Goal: Task Accomplishment & Management: Use online tool/utility

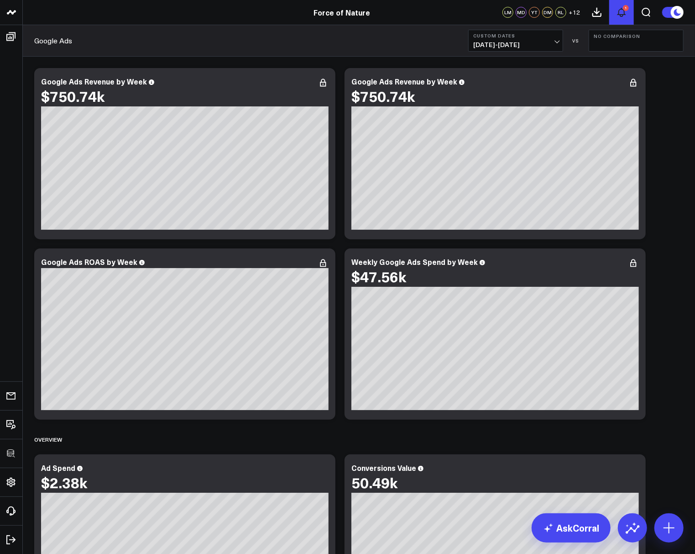
click at [629, 11] on button "1" at bounding box center [621, 12] width 25 height 25
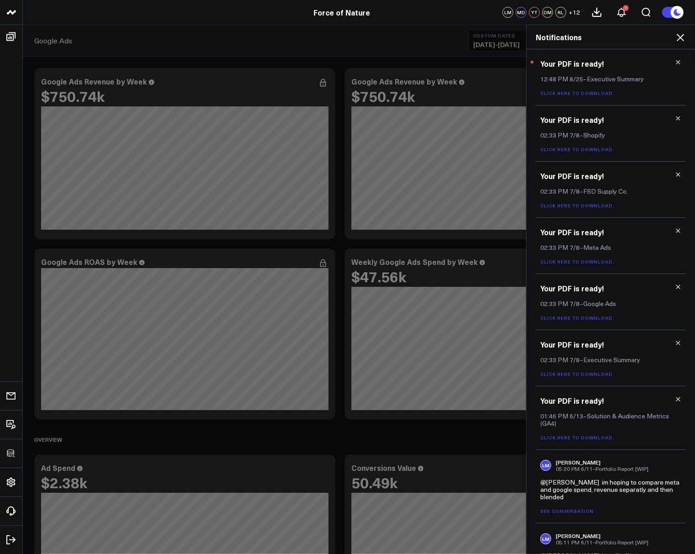
click at [675, 62] on icon at bounding box center [678, 62] width 6 height 6
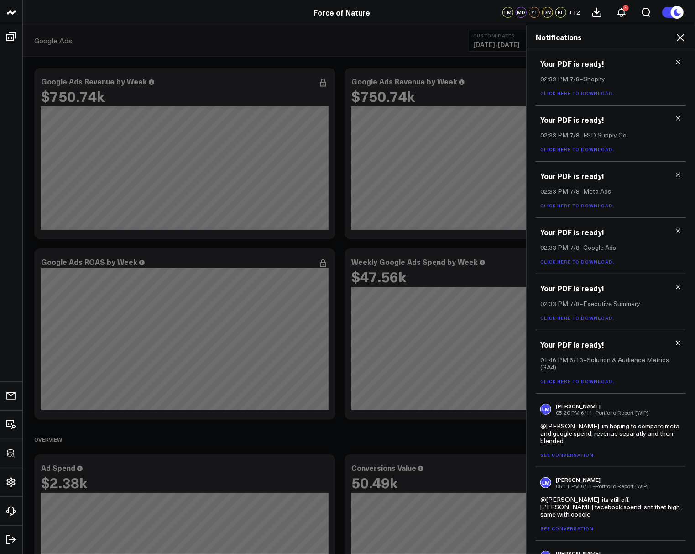
click at [683, 36] on icon at bounding box center [680, 37] width 11 height 11
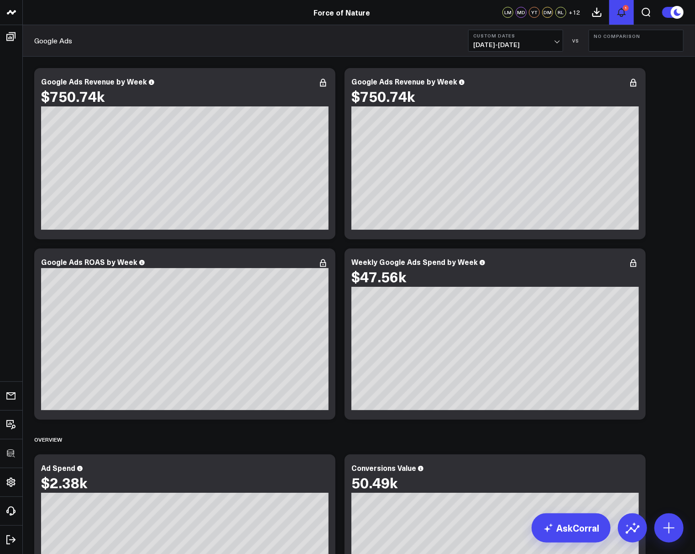
click at [620, 12] on icon at bounding box center [621, 12] width 11 height 11
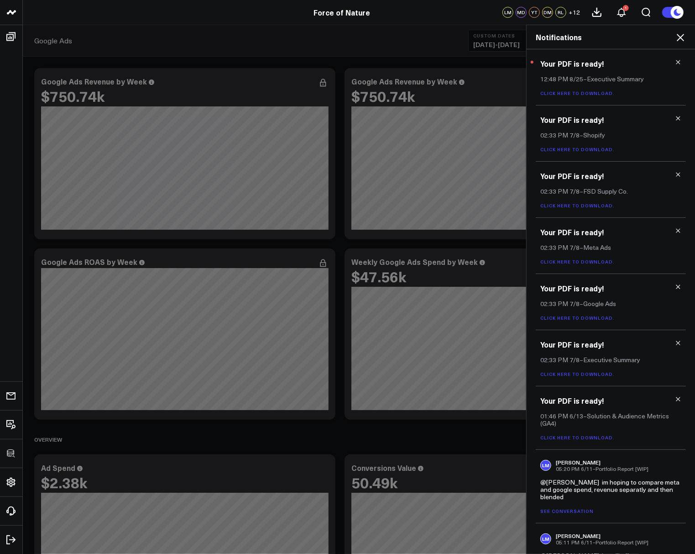
click at [675, 60] on icon at bounding box center [678, 62] width 6 height 6
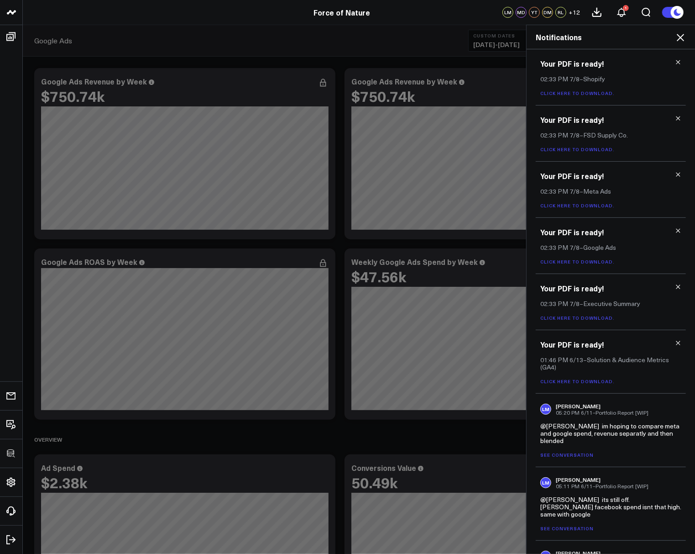
click at [675, 60] on icon at bounding box center [678, 62] width 6 height 6
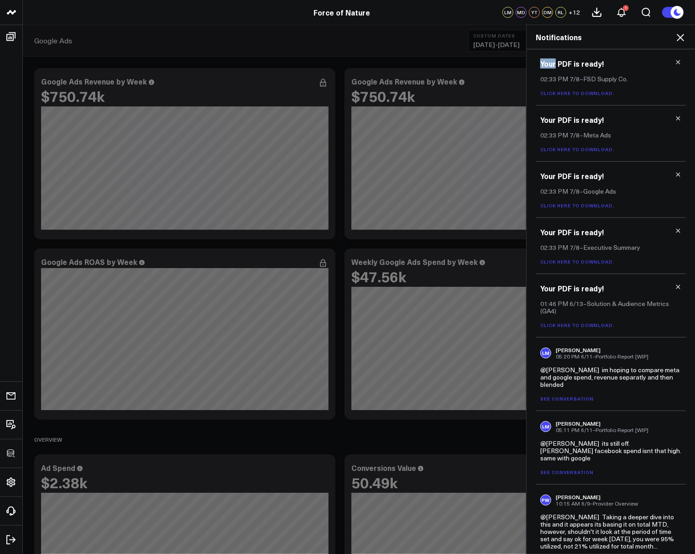
click at [675, 60] on icon at bounding box center [678, 62] width 6 height 6
click at [675, 115] on icon at bounding box center [678, 118] width 6 height 6
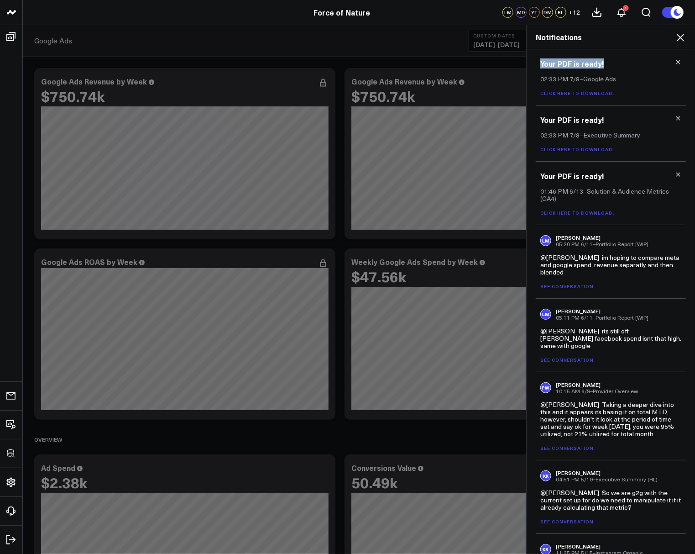
click at [675, 60] on icon at bounding box center [678, 62] width 6 height 6
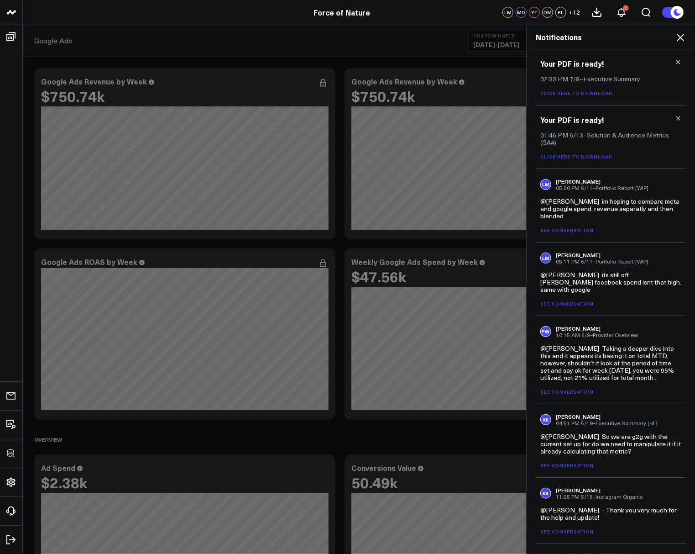
click at [675, 60] on icon at bounding box center [678, 62] width 6 height 6
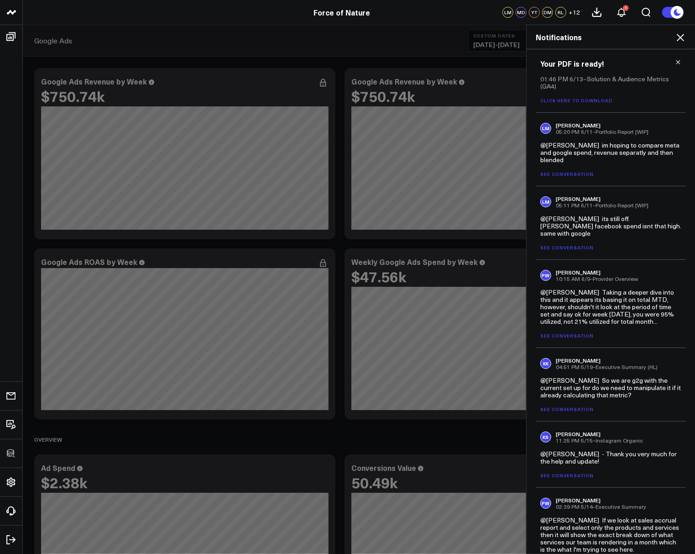
click at [675, 60] on icon at bounding box center [678, 62] width 6 height 6
click at [673, 122] on div "LM Lance Muranga 05:20 PM 6/11 – Portfolio Report [WIP]" at bounding box center [610, 128] width 141 height 13
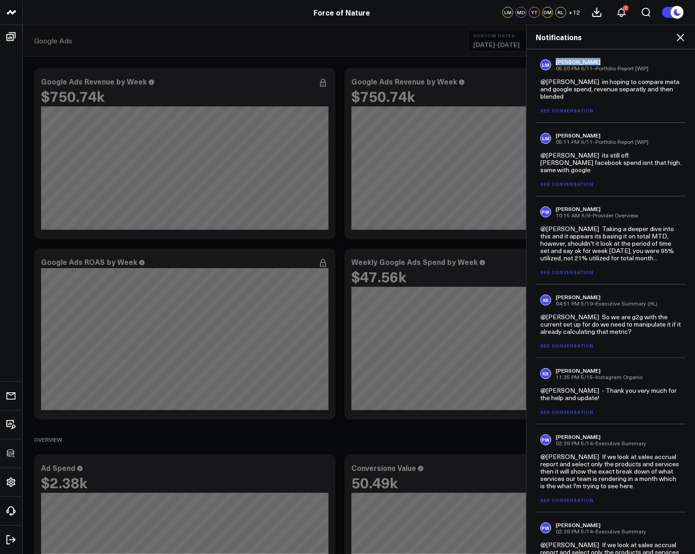
click at [673, 60] on div "LM Lance Muranga 05:20 PM 6/11 – Portfolio Report [WIP]" at bounding box center [610, 64] width 141 height 13
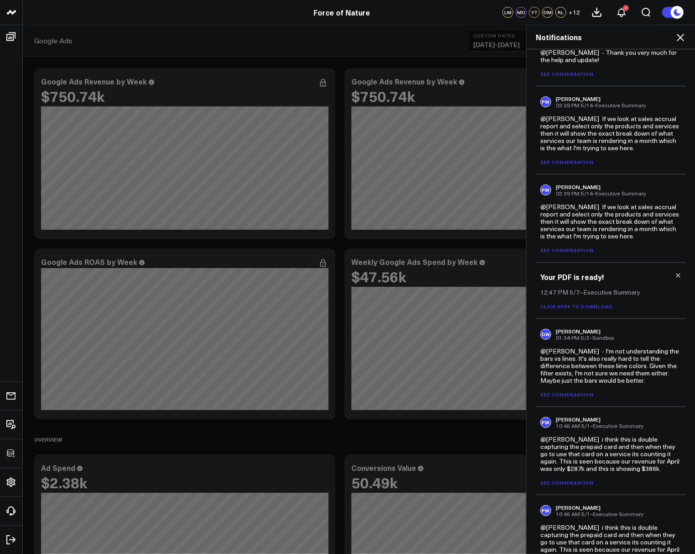
scroll to position [237, 0]
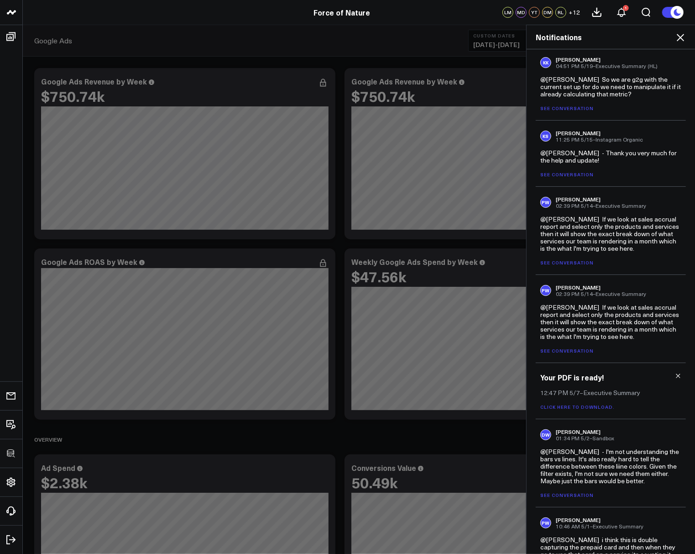
click at [683, 34] on icon at bounding box center [680, 37] width 11 height 11
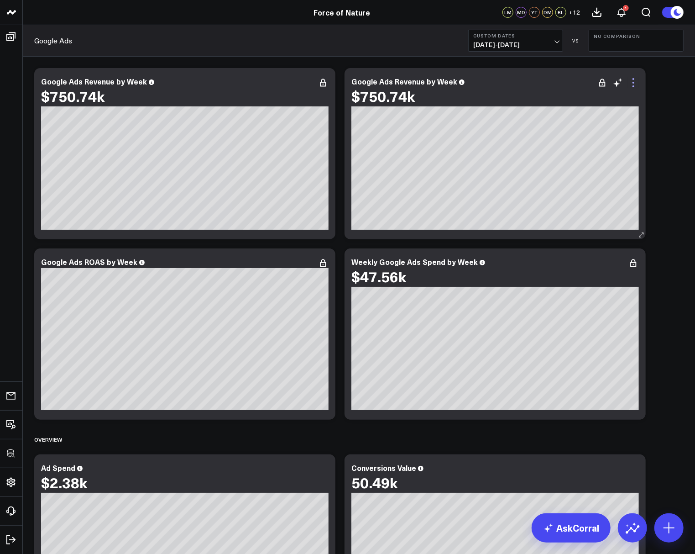
click at [636, 83] on icon at bounding box center [633, 82] width 11 height 11
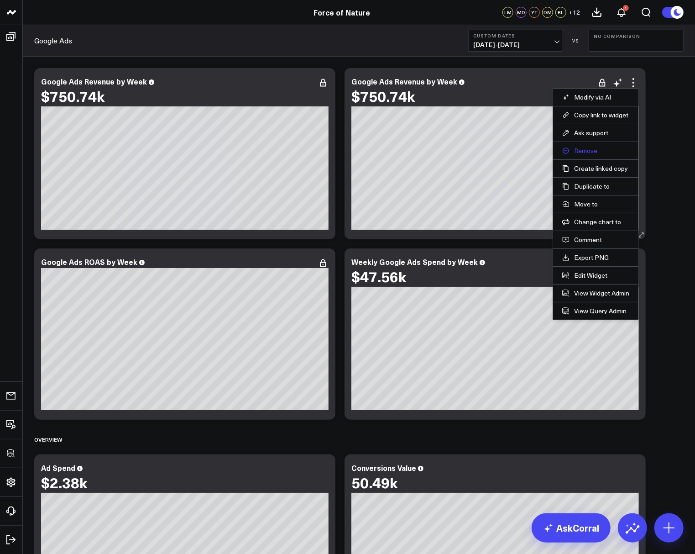
click at [581, 152] on button "Remove" at bounding box center [595, 151] width 67 height 8
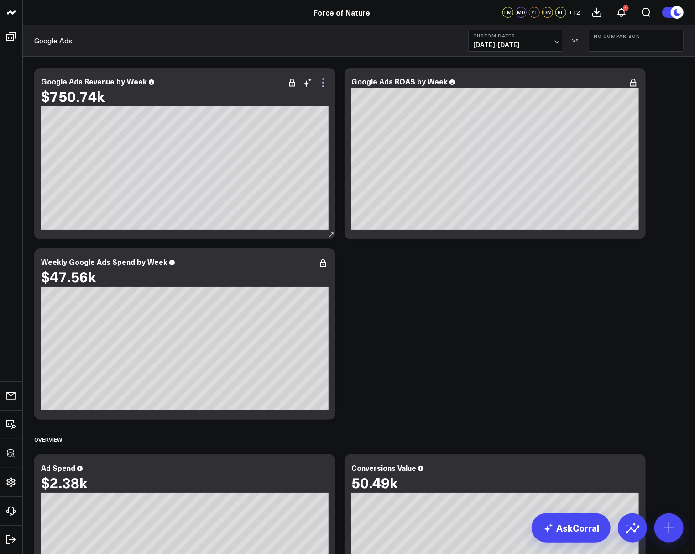
click at [323, 83] on icon at bounding box center [323, 82] width 11 height 11
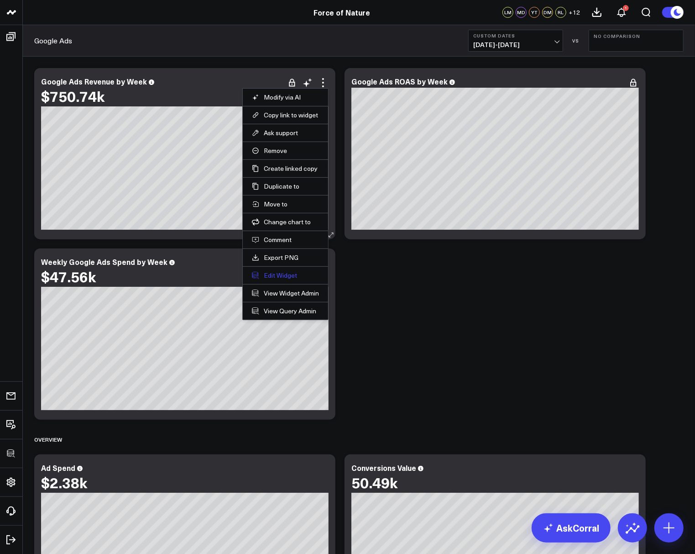
click at [281, 271] on button "Edit Widget" at bounding box center [285, 275] width 67 height 8
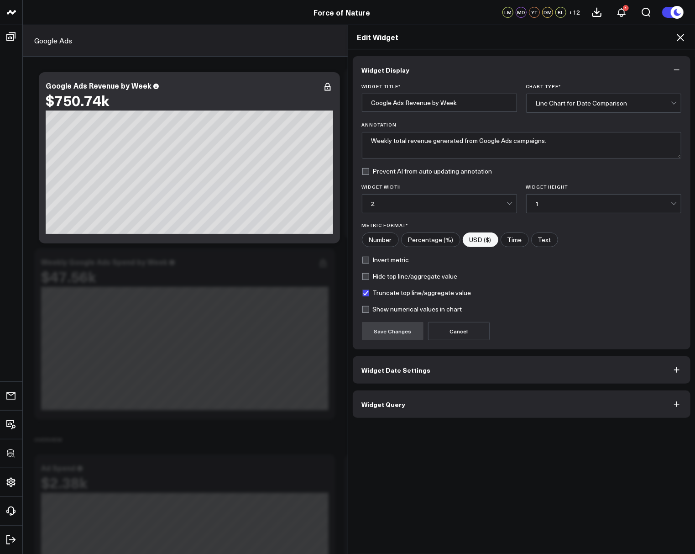
click at [380, 361] on button "Widget Date Settings" at bounding box center [522, 369] width 338 height 27
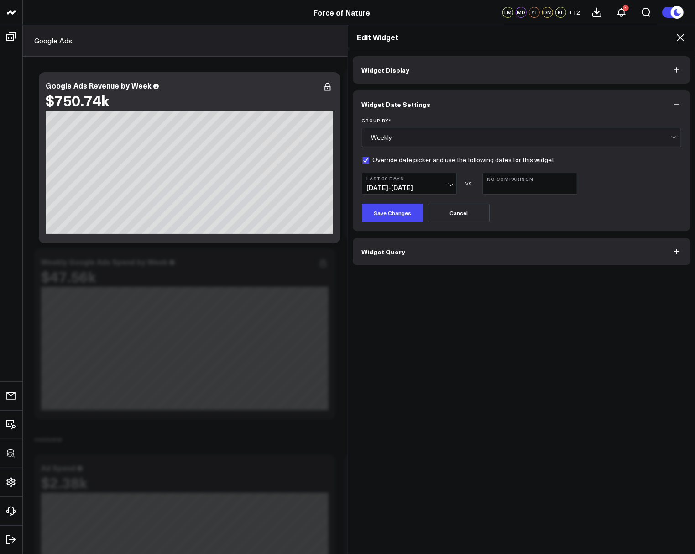
click at [394, 180] on b "Last 90 Days" at bounding box center [409, 178] width 85 height 5
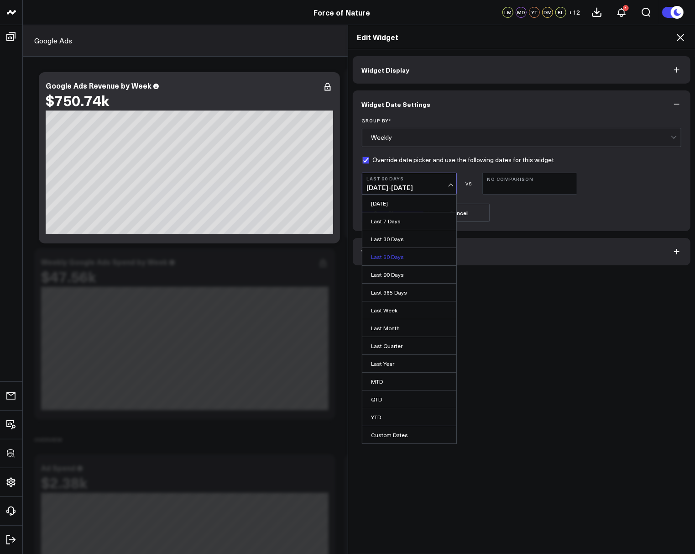
click at [389, 256] on link "Last 60 Days" at bounding box center [409, 256] width 94 height 17
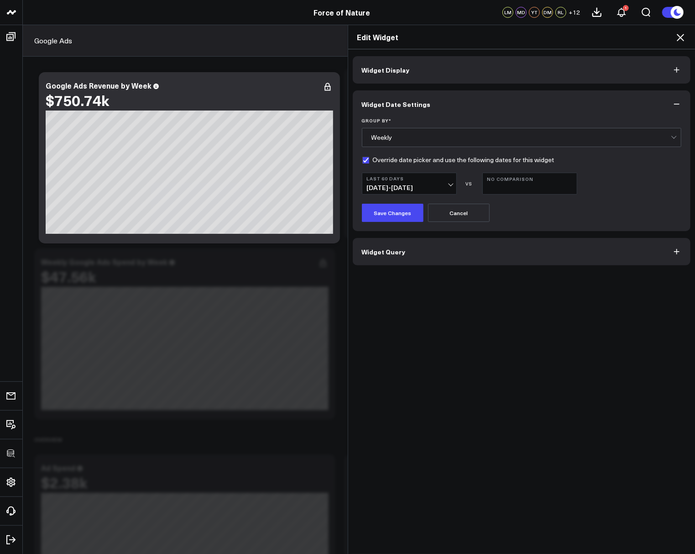
click at [382, 221] on div "Group By * Weekly Override date picker and use the following dates for this wid…" at bounding box center [522, 174] width 338 height 113
click at [380, 210] on button "Save Changes" at bounding box center [393, 213] width 62 height 18
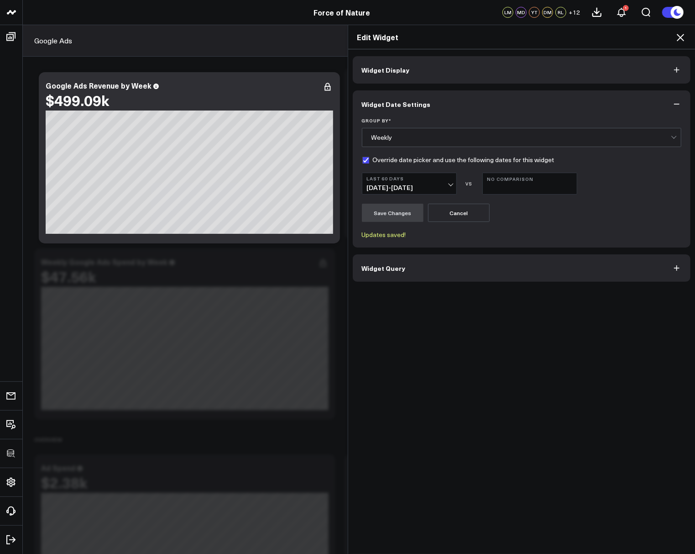
click at [681, 37] on icon at bounding box center [680, 37] width 7 height 7
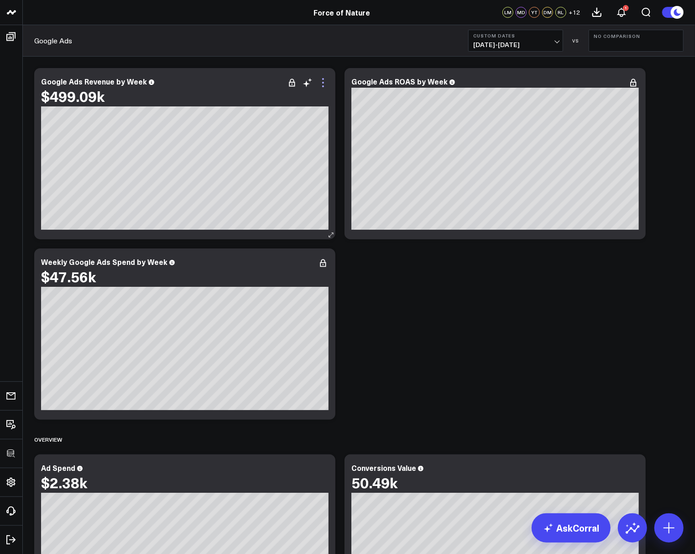
click at [323, 81] on icon at bounding box center [323, 82] width 11 height 11
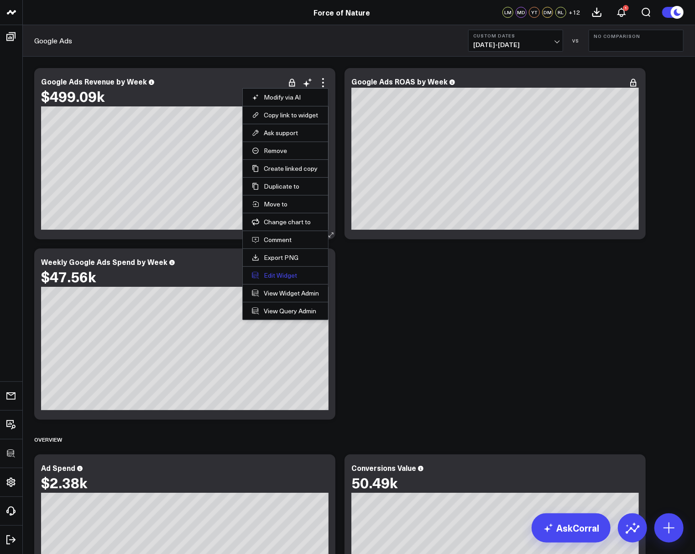
click at [289, 271] on button "Edit Widget" at bounding box center [285, 275] width 67 height 8
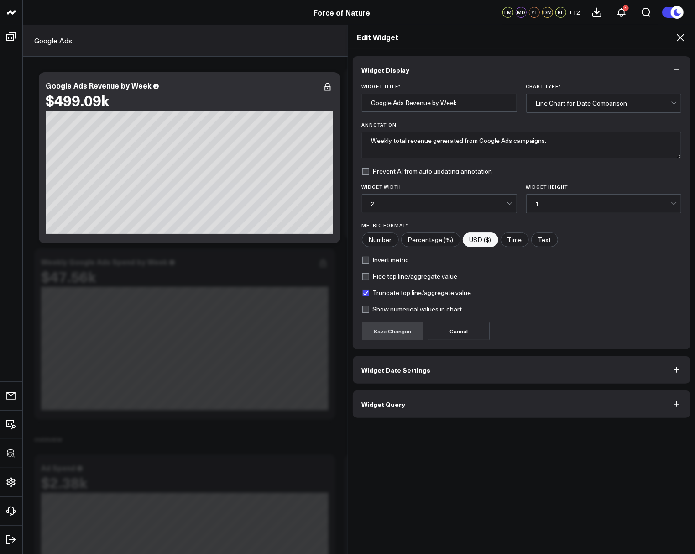
click at [364, 306] on label "Show numerical values in chart" at bounding box center [412, 308] width 100 height 7
click at [364, 306] on input "Show numerical values in chart" at bounding box center [365, 308] width 7 height 7
checkbox input "true"
click at [375, 323] on button "Save Changes" at bounding box center [393, 331] width 62 height 18
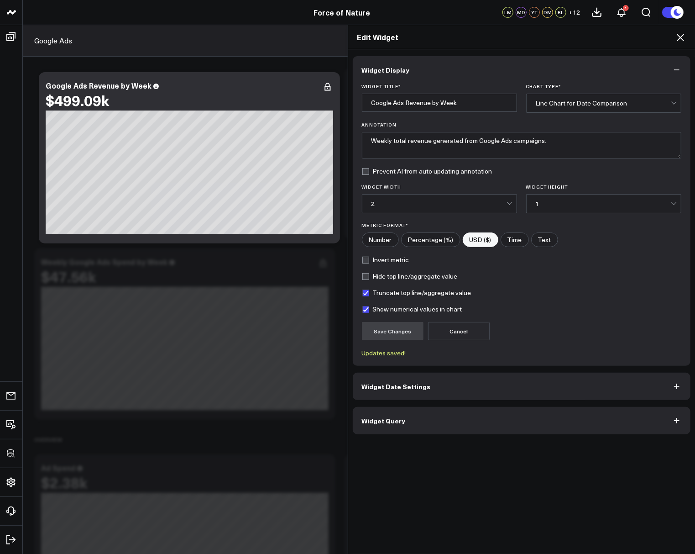
click at [679, 37] on icon at bounding box center [680, 37] width 11 height 11
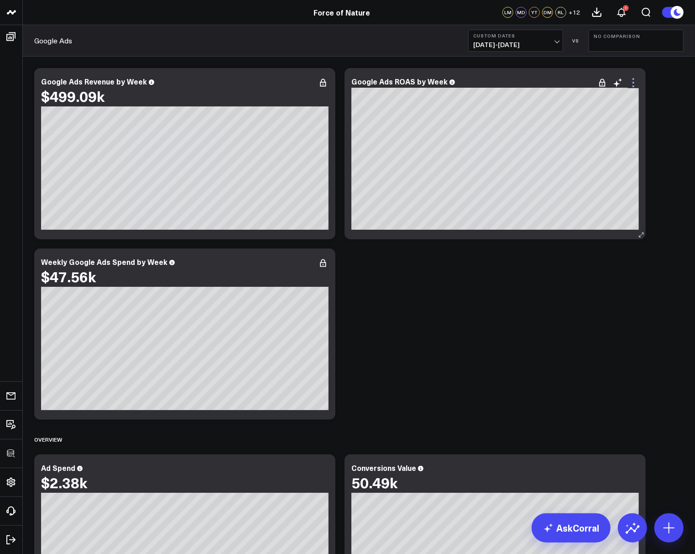
click at [634, 79] on icon at bounding box center [633, 82] width 11 height 11
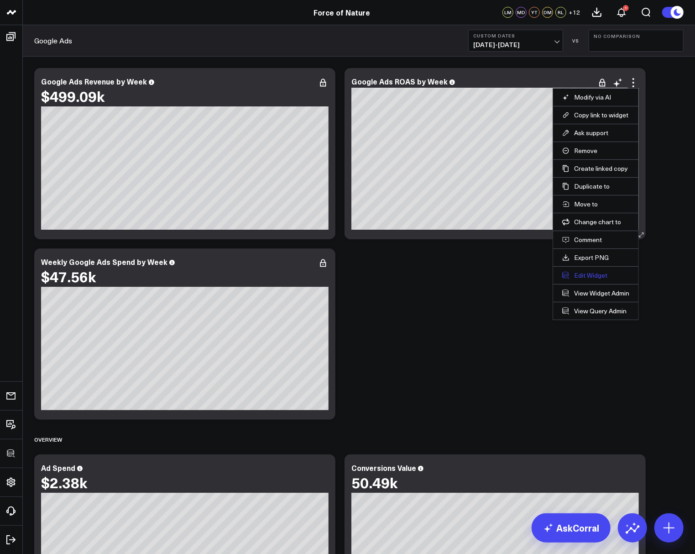
click at [581, 271] on button "Edit Widget" at bounding box center [595, 275] width 67 height 8
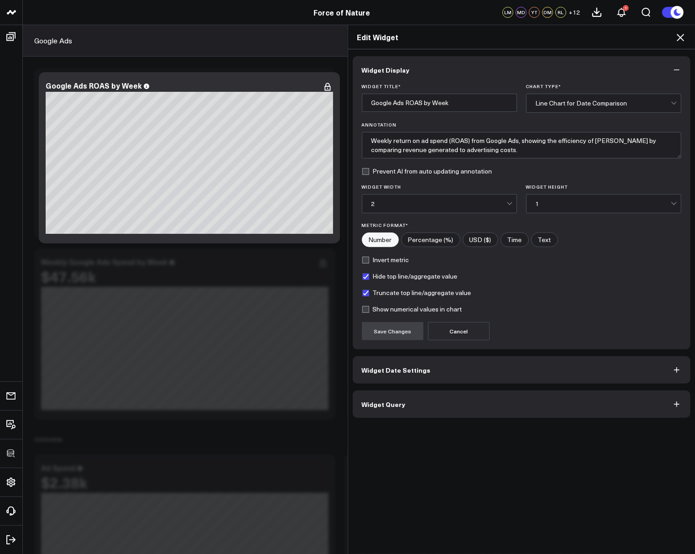
click at [397, 312] on form "Widget Title * Google Ads ROAS by Week Chart Type * Line Chart for Date Compari…" at bounding box center [522, 212] width 320 height 257
click at [390, 309] on label "Show numerical values in chart" at bounding box center [412, 308] width 100 height 7
click at [369, 309] on input "Show numerical values in chart" at bounding box center [365, 308] width 7 height 7
checkbox input "true"
click at [389, 367] on span "Widget Date Settings" at bounding box center [396, 369] width 69 height 7
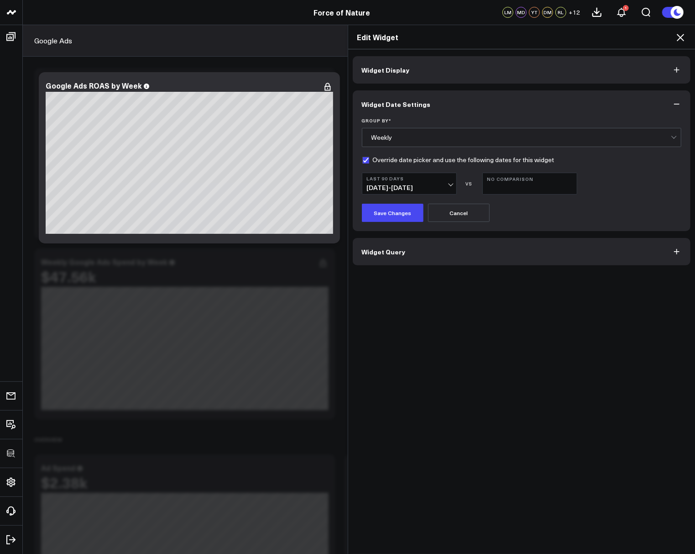
click at [386, 184] on span "[DATE] - [DATE]" at bounding box center [409, 187] width 85 height 7
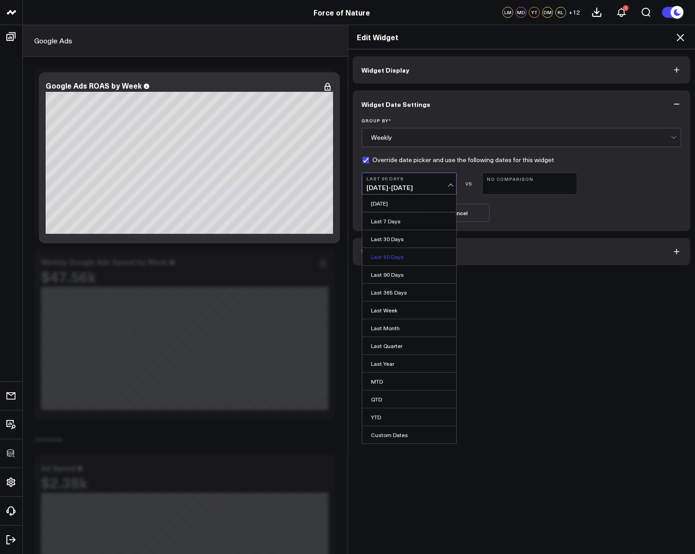
click at [382, 252] on link "Last 60 Days" at bounding box center [409, 256] width 94 height 17
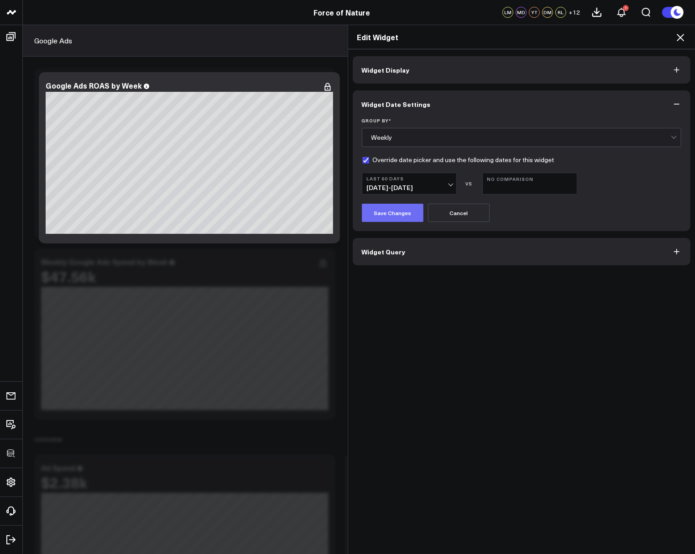
click at [379, 216] on button "Save Changes" at bounding box center [393, 213] width 62 height 18
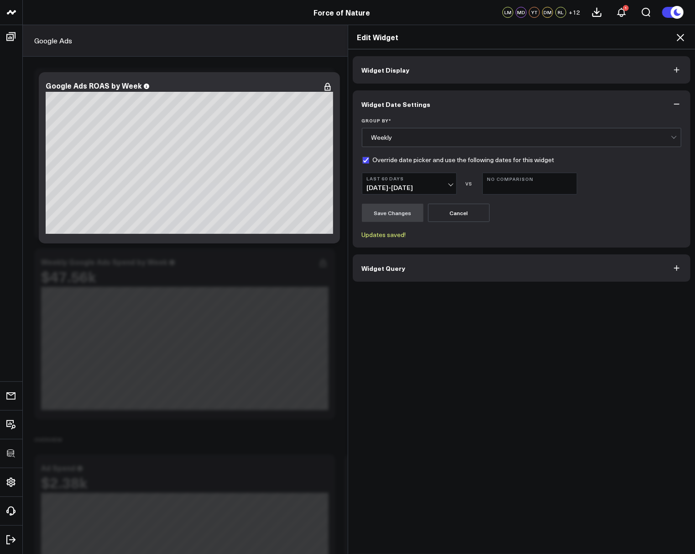
click at [682, 39] on icon at bounding box center [680, 37] width 11 height 11
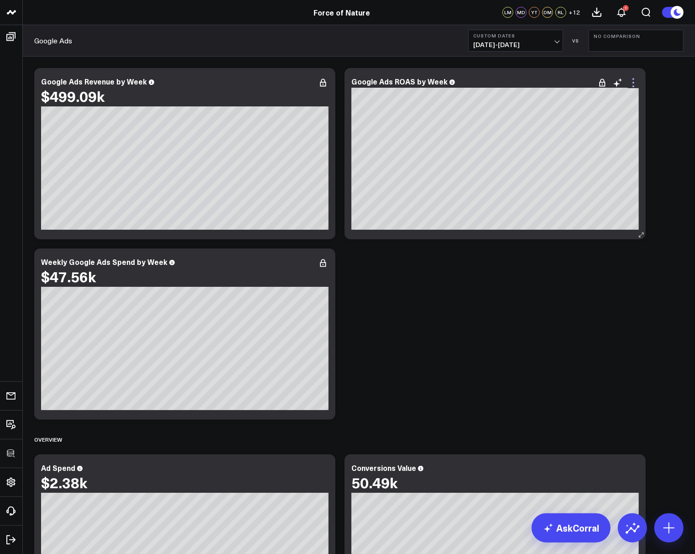
click at [633, 83] on icon at bounding box center [633, 82] width 11 height 11
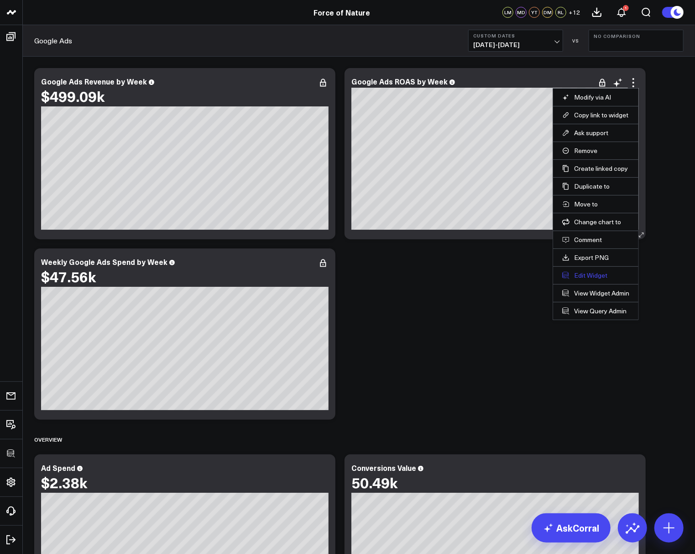
click at [595, 275] on button "Edit Widget" at bounding box center [595, 275] width 67 height 8
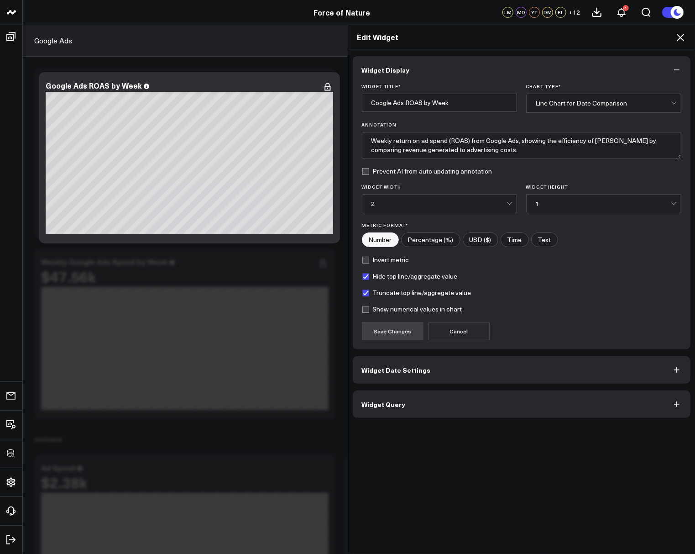
click at [404, 312] on form "Widget Title * Google Ads ROAS by Week Chart Type * Line Chart for Date Compari…" at bounding box center [522, 212] width 320 height 257
click at [397, 305] on label "Show numerical values in chart" at bounding box center [412, 308] width 100 height 7
click at [369, 305] on input "Show numerical values in chart" at bounding box center [365, 308] width 7 height 7
checkbox input "true"
click at [384, 332] on button "Save Changes" at bounding box center [393, 331] width 62 height 18
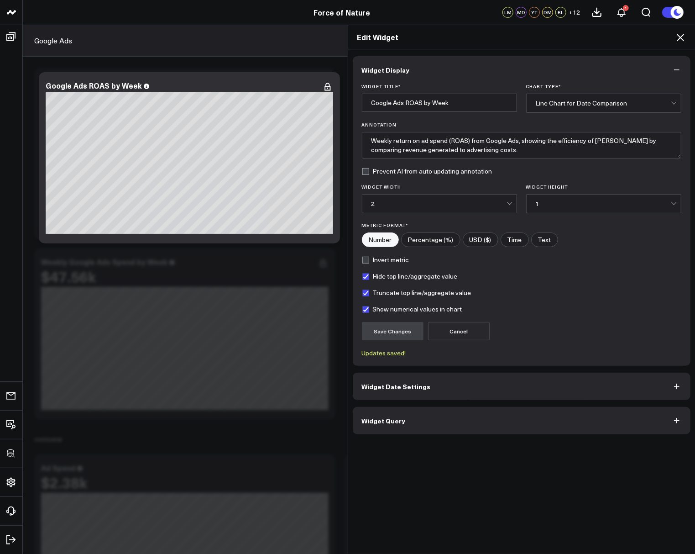
click at [677, 41] on icon at bounding box center [680, 37] width 11 height 11
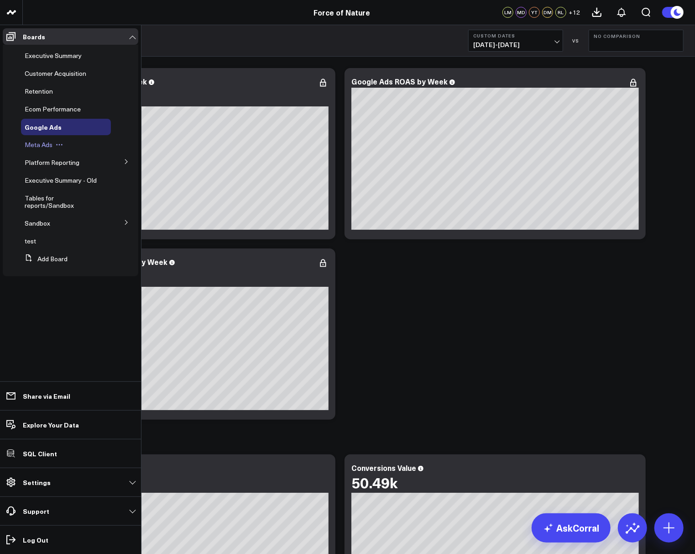
click at [36, 147] on span "Meta Ads" at bounding box center [39, 144] width 28 height 9
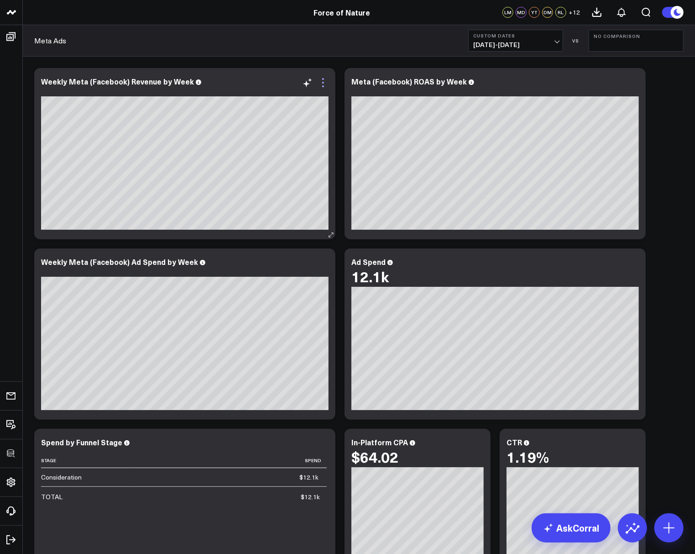
click at [326, 84] on icon at bounding box center [323, 82] width 11 height 11
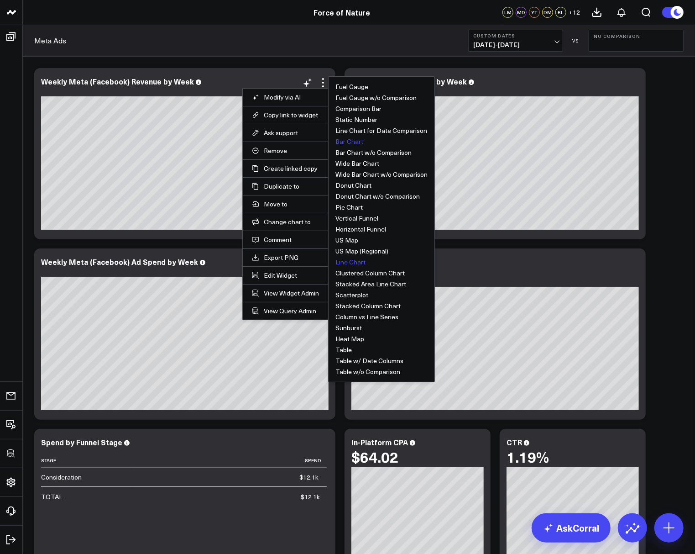
click at [347, 262] on button "Line Chart" at bounding box center [350, 262] width 30 height 6
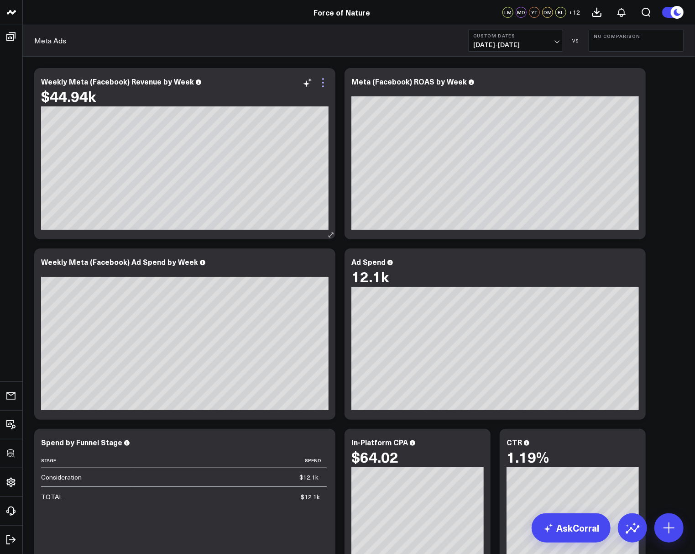
click at [326, 86] on icon at bounding box center [323, 82] width 11 height 11
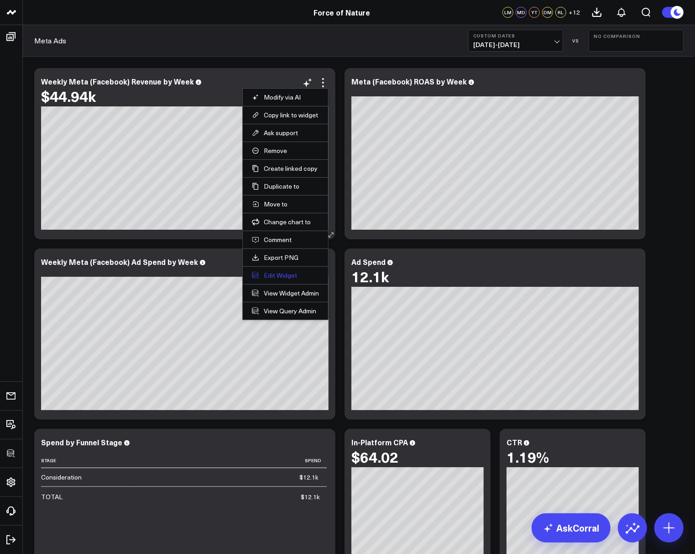
click at [273, 274] on button "Edit Widget" at bounding box center [285, 275] width 67 height 8
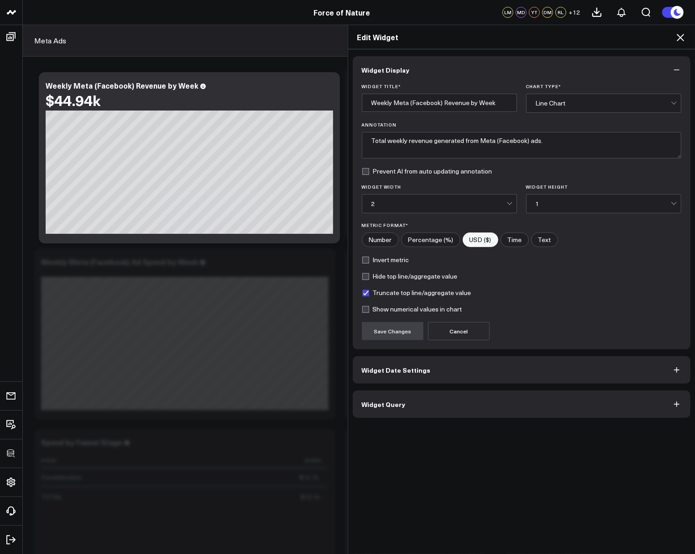
click at [365, 309] on label "Show numerical values in chart" at bounding box center [412, 308] width 100 height 7
click at [365, 309] on input "Show numerical values in chart" at bounding box center [365, 308] width 7 height 7
checkbox input "true"
click at [379, 329] on button "Save Changes" at bounding box center [393, 331] width 62 height 18
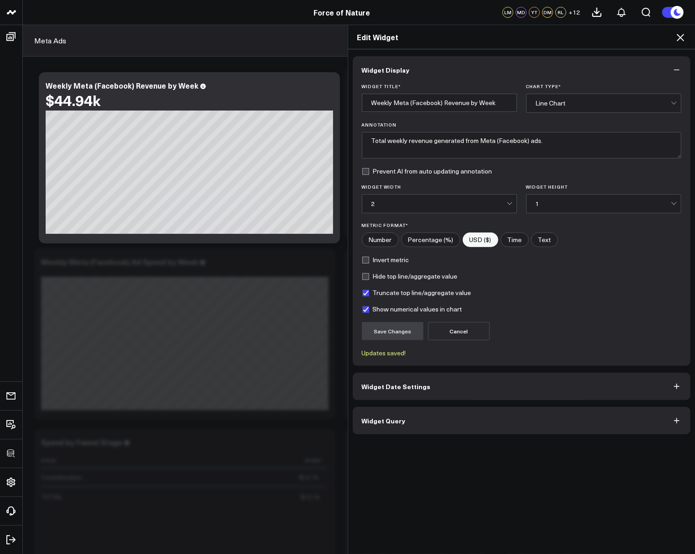
click at [685, 37] on icon at bounding box center [680, 37] width 11 height 11
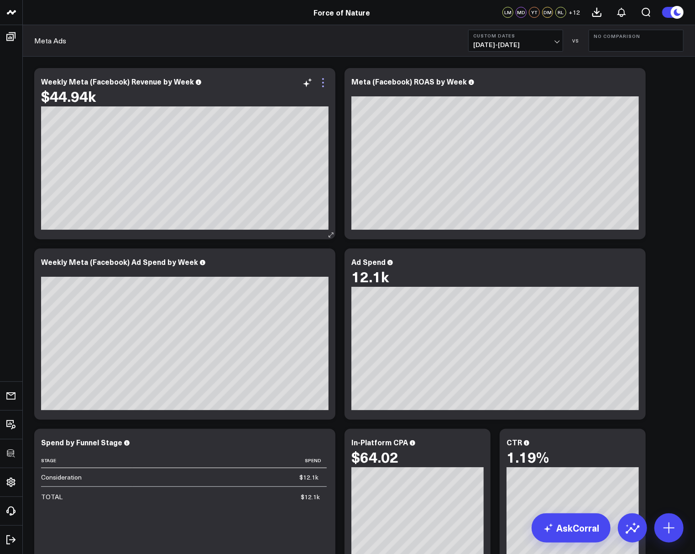
click at [322, 84] on icon at bounding box center [323, 82] width 11 height 11
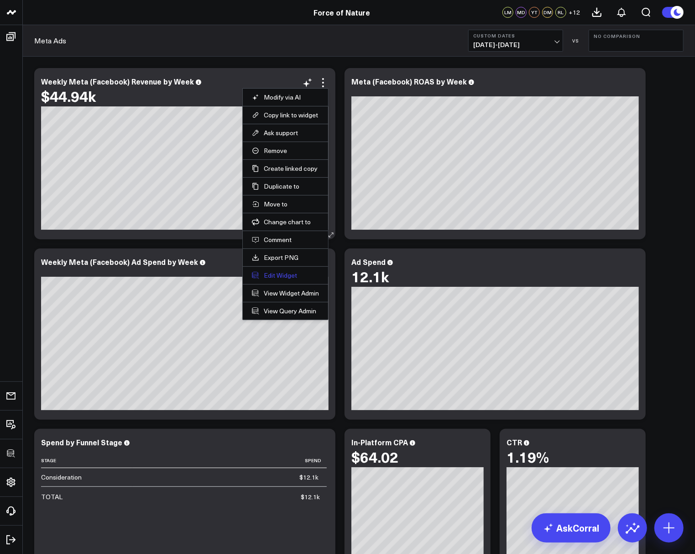
click at [287, 271] on button "Edit Widget" at bounding box center [285, 275] width 67 height 8
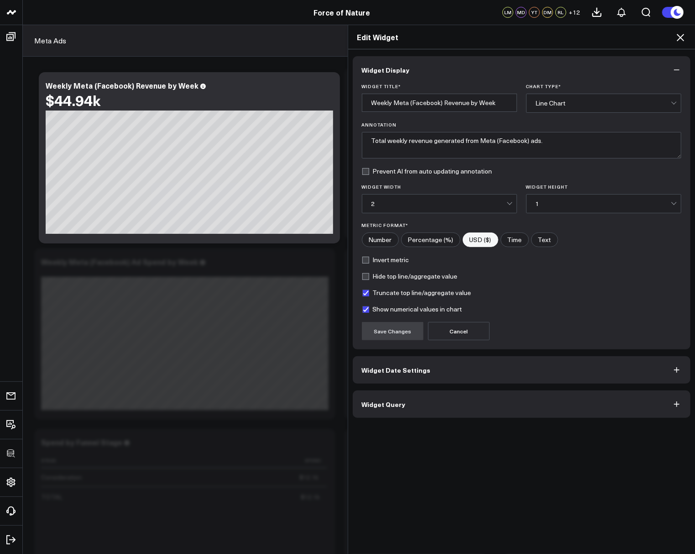
click at [561, 100] on div "Line Chart" at bounding box center [603, 103] width 135 height 7
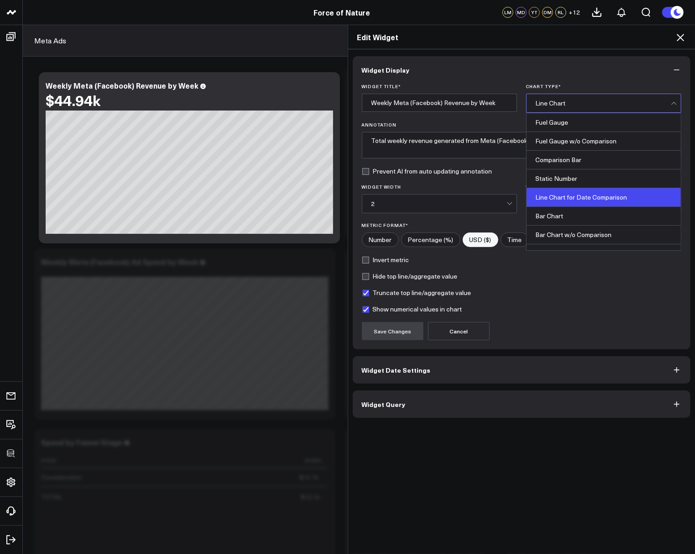
click at [571, 197] on div "Line Chart for Date Comparison" at bounding box center [604, 197] width 154 height 19
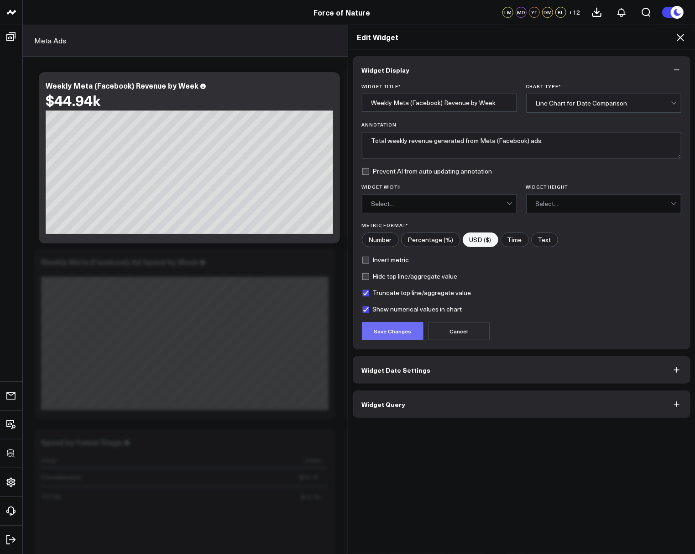
click at [379, 335] on button "Save Changes" at bounding box center [393, 331] width 62 height 18
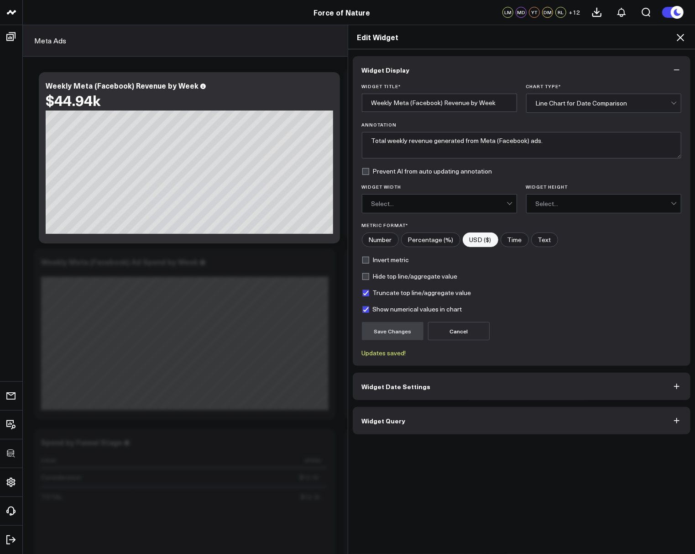
click at [380, 377] on button "Widget Date Settings" at bounding box center [522, 385] width 338 height 27
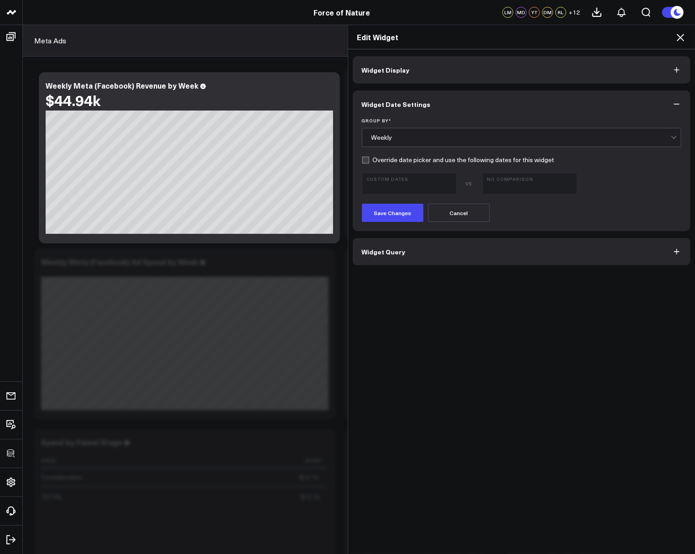
click at [368, 162] on label "Override date picker and use the following dates for this widget" at bounding box center [458, 159] width 193 height 7
click at [368, 162] on input "Override date picker and use the following dates for this widget" at bounding box center [365, 159] width 7 height 7
checkbox input "true"
click at [384, 188] on span "[DATE] - [DATE]" at bounding box center [409, 187] width 85 height 7
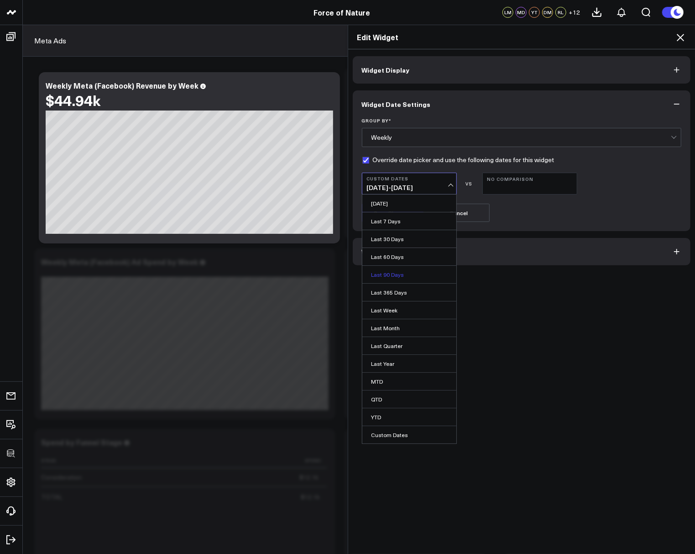
click at [388, 273] on link "Last 90 Days" at bounding box center [409, 274] width 94 height 17
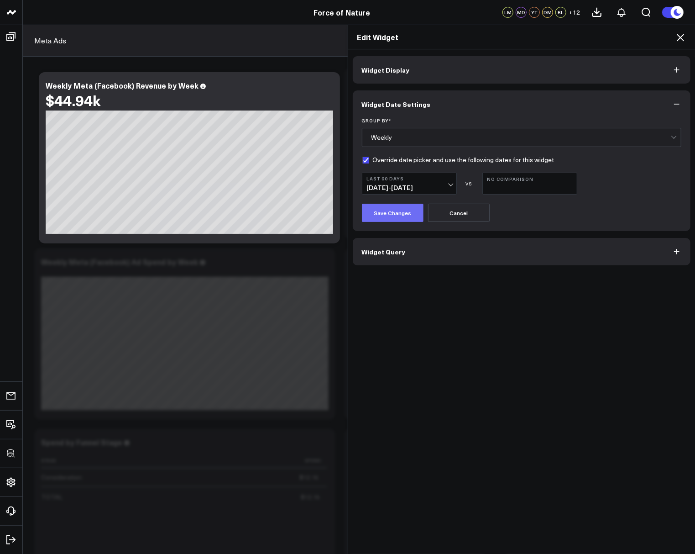
click at [393, 217] on button "Save Changes" at bounding box center [393, 213] width 62 height 18
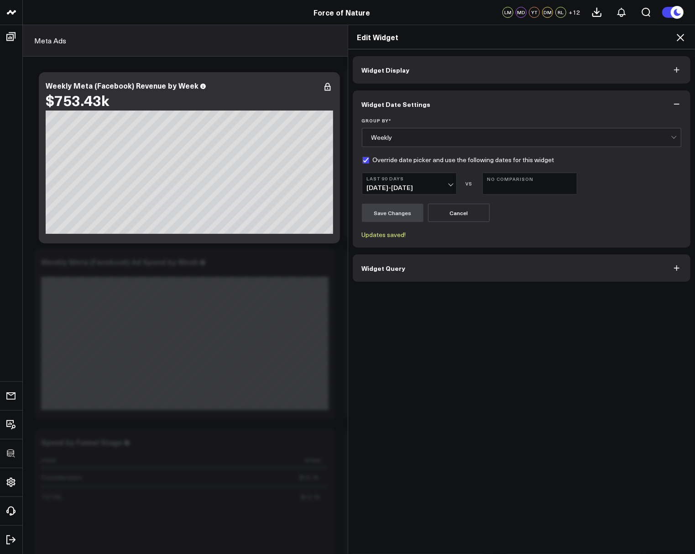
click at [680, 37] on icon at bounding box center [680, 37] width 7 height 7
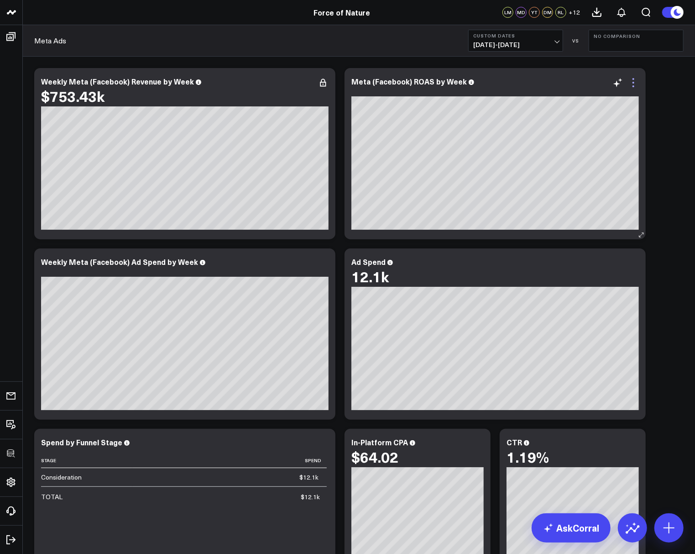
click at [632, 84] on icon at bounding box center [633, 82] width 11 height 11
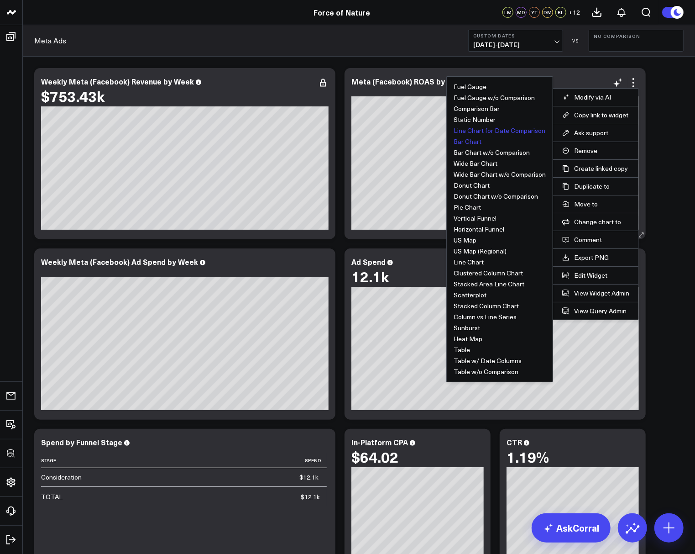
click at [468, 128] on button "Line Chart for Date Comparison" at bounding box center [500, 130] width 92 height 6
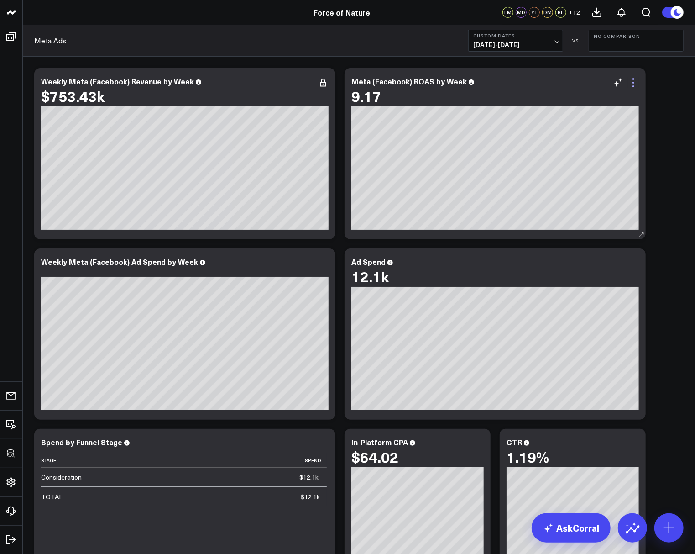
click at [633, 81] on icon at bounding box center [633, 82] width 11 height 11
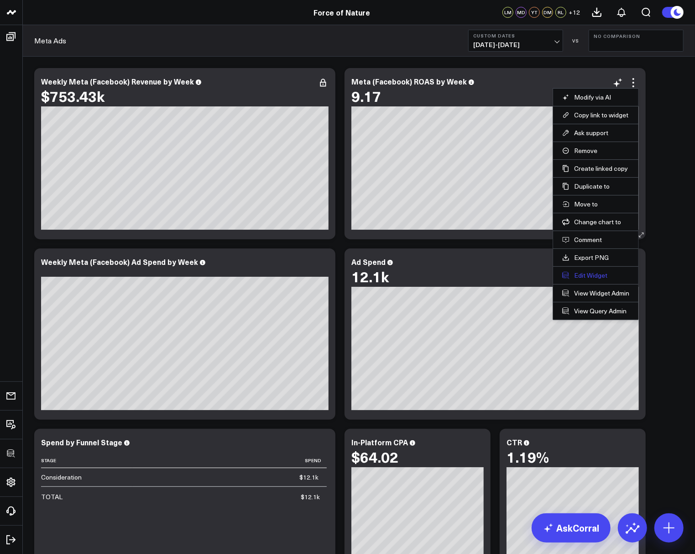
click at [582, 274] on button "Edit Widget" at bounding box center [595, 275] width 67 height 8
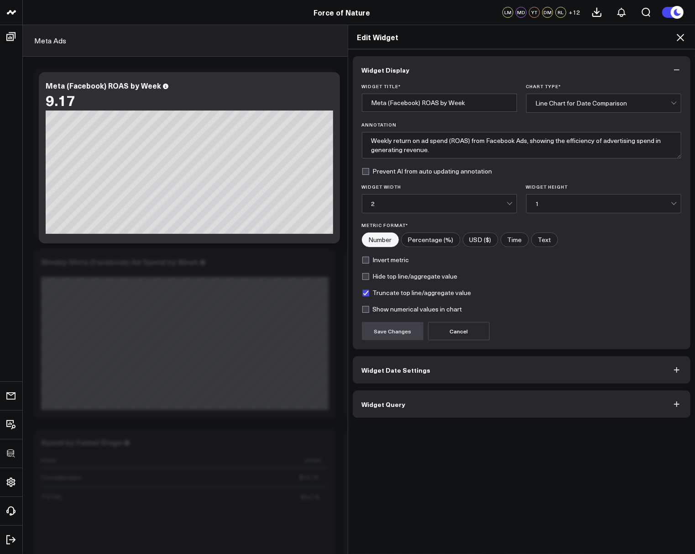
click at [410, 373] on button "Widget Date Settings" at bounding box center [522, 369] width 338 height 27
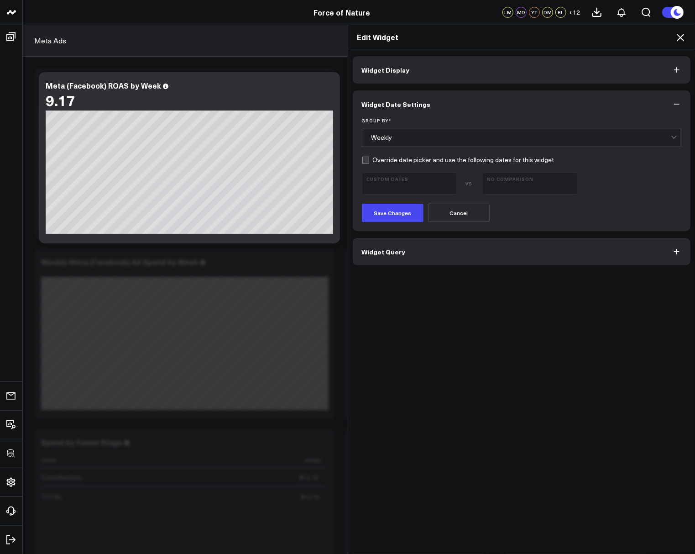
click at [370, 161] on label "Override date picker and use the following dates for this widget" at bounding box center [458, 159] width 193 height 7
click at [369, 161] on input "Override date picker and use the following dates for this widget" at bounding box center [365, 159] width 7 height 7
checkbox input "true"
click at [388, 174] on button "Custom Dates [DATE] - [DATE]" at bounding box center [409, 184] width 95 height 22
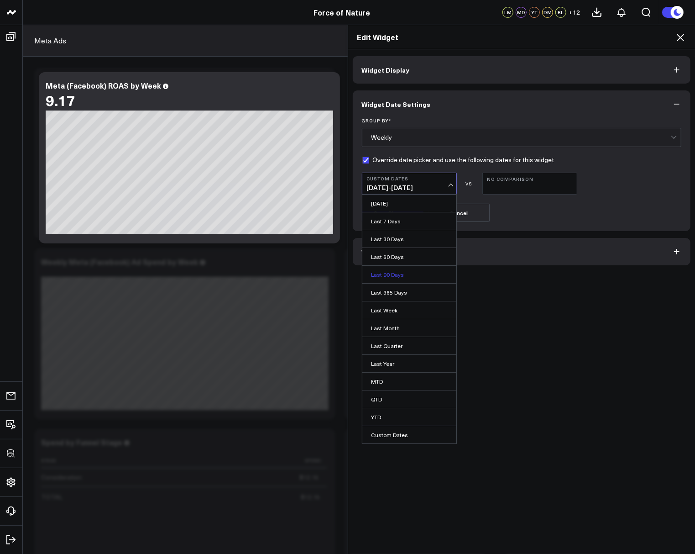
click at [390, 272] on link "Last 90 Days" at bounding box center [409, 274] width 94 height 17
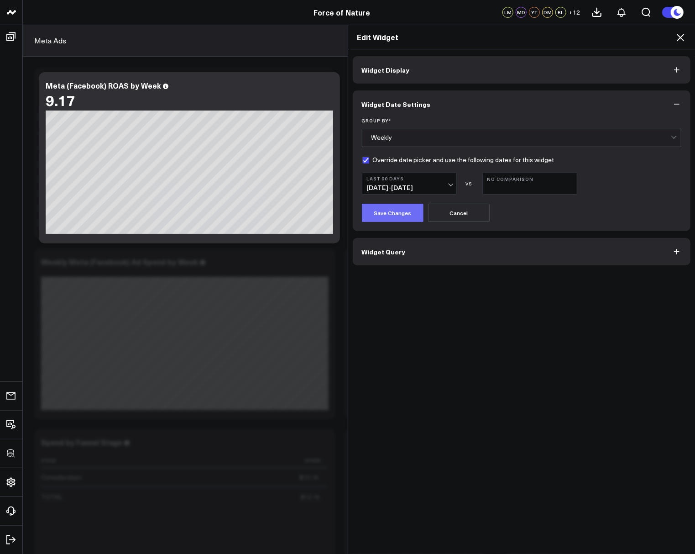
click at [391, 213] on button "Save Changes" at bounding box center [393, 213] width 62 height 18
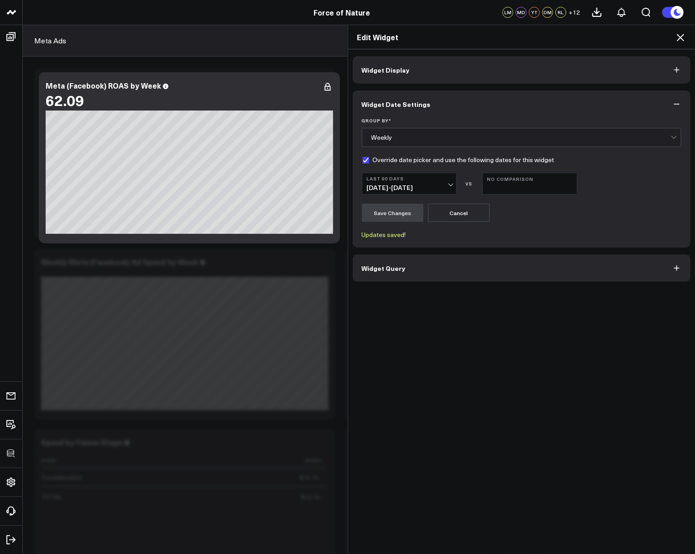
click at [442, 65] on button "Widget Display" at bounding box center [522, 69] width 338 height 27
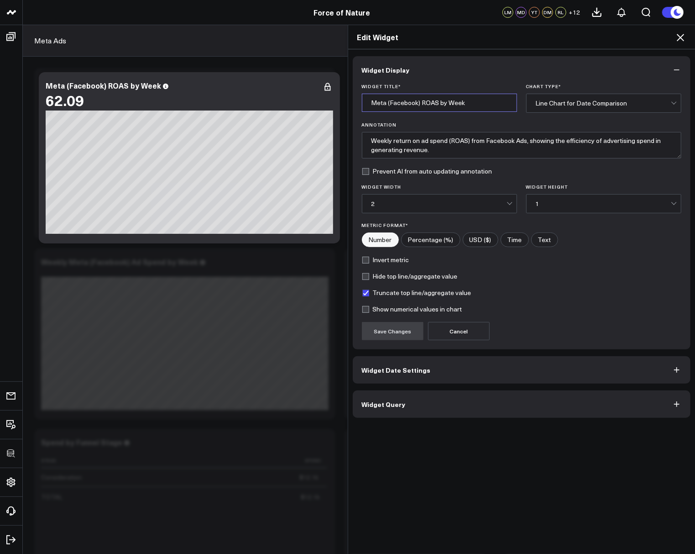
click at [421, 105] on input "Meta (Facebook) ROAS by Week" at bounding box center [439, 103] width 155 height 18
type input "Meta ROAS by Week"
click at [377, 330] on button "Save Changes" at bounding box center [393, 331] width 62 height 18
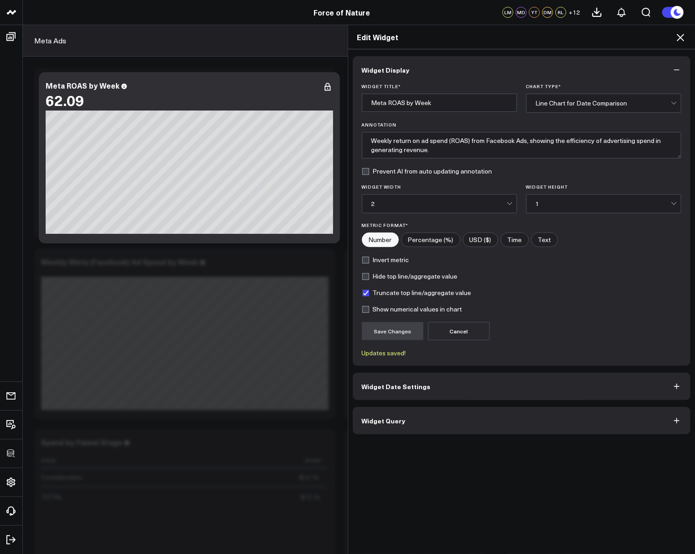
click at [682, 37] on icon at bounding box center [680, 37] width 11 height 11
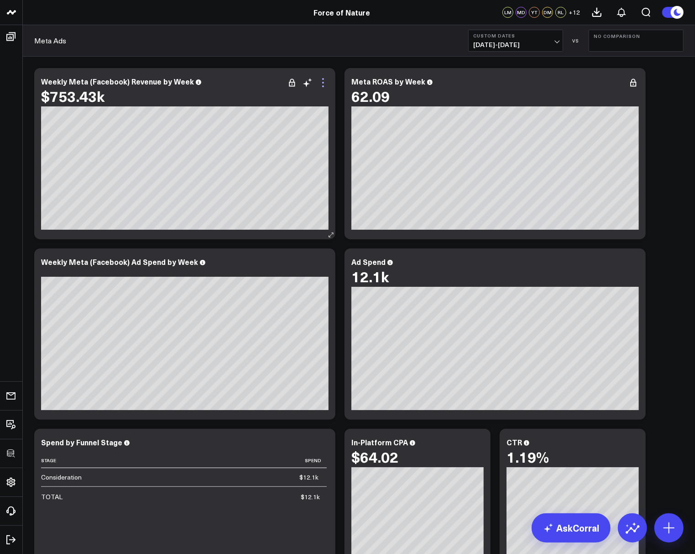
click at [323, 81] on icon at bounding box center [323, 82] width 11 height 11
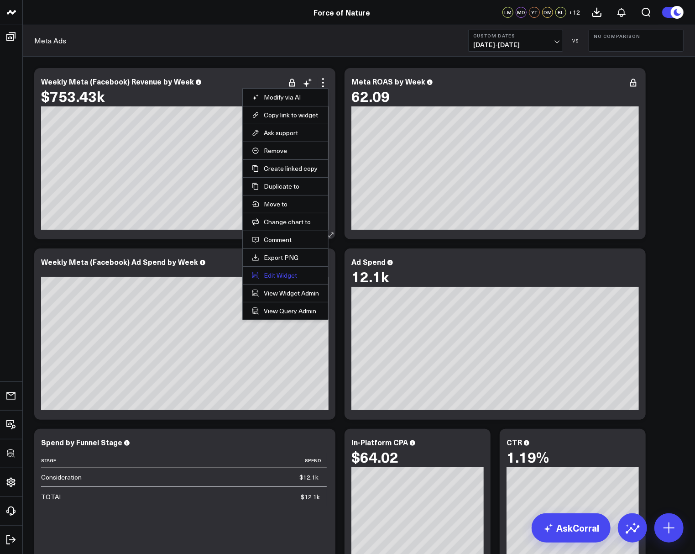
click at [268, 276] on button "Edit Widget" at bounding box center [285, 275] width 67 height 8
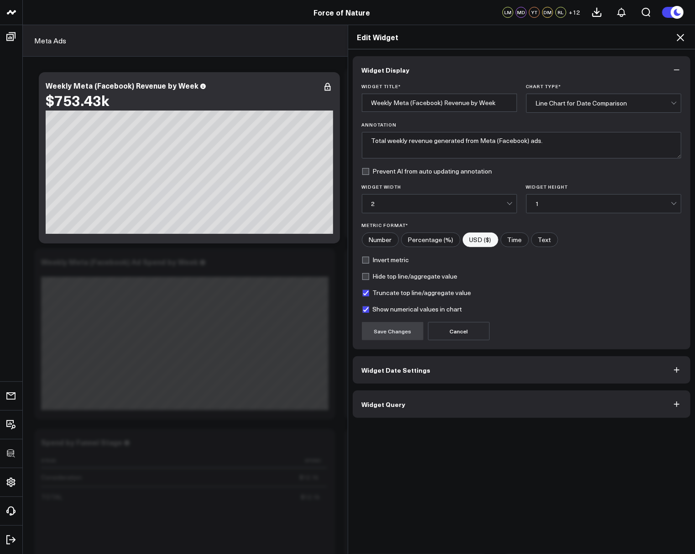
click at [366, 308] on label "Show numerical values in chart" at bounding box center [412, 308] width 100 height 7
click at [366, 308] on input "Show numerical values in chart" at bounding box center [365, 308] width 7 height 7
checkbox input "false"
click at [378, 325] on button "Save Changes" at bounding box center [393, 331] width 62 height 18
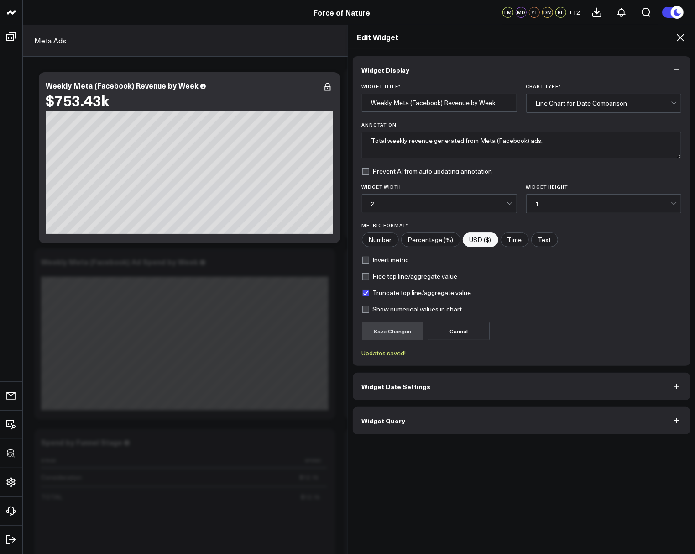
click at [679, 41] on icon at bounding box center [680, 37] width 11 height 11
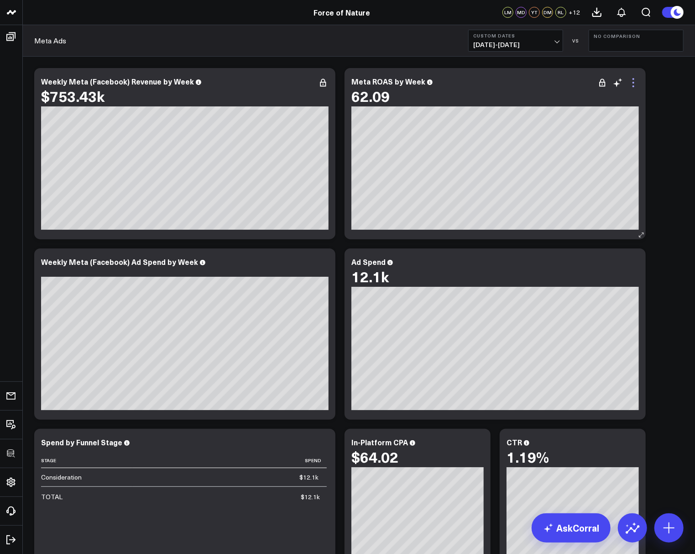
click at [633, 85] on icon at bounding box center [634, 86] width 2 height 2
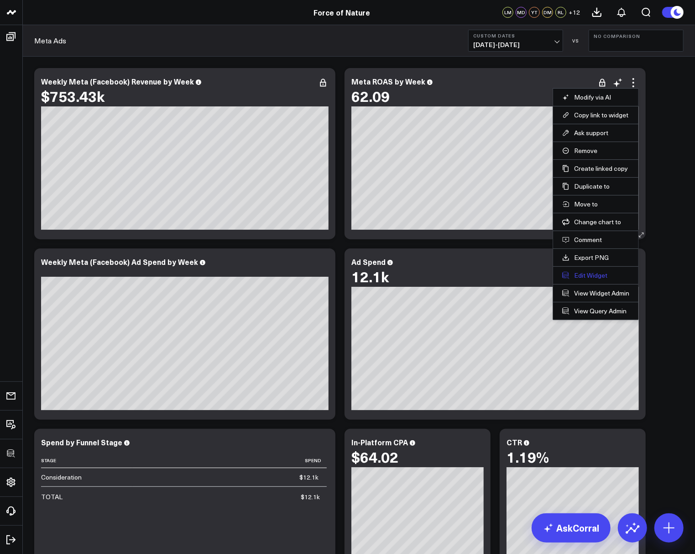
click at [586, 272] on button "Edit Widget" at bounding box center [595, 275] width 67 height 8
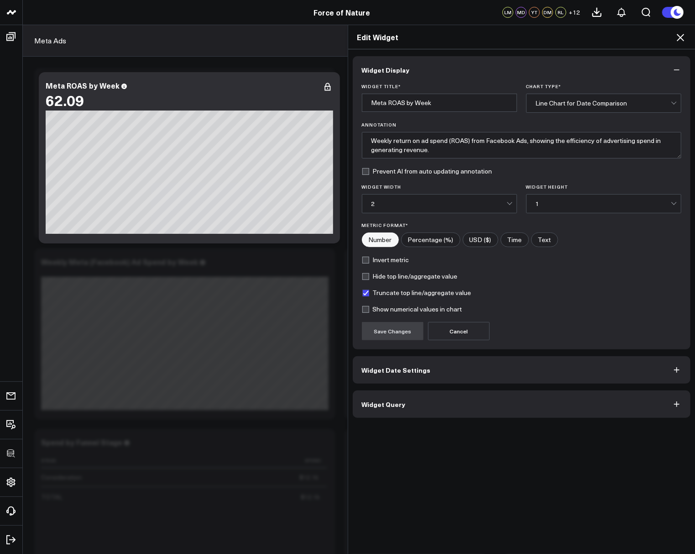
click at [366, 274] on label "Hide top line/aggregate value" at bounding box center [410, 275] width 96 height 7
click at [366, 274] on input "Hide top line/aggregate value" at bounding box center [365, 275] width 7 height 7
checkbox input "true"
click at [386, 327] on button "Save Changes" at bounding box center [393, 331] width 62 height 18
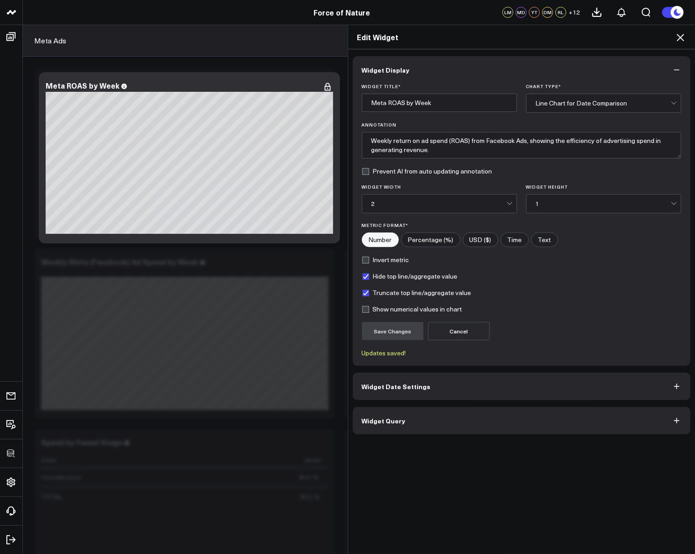
click at [681, 36] on icon at bounding box center [680, 37] width 11 height 11
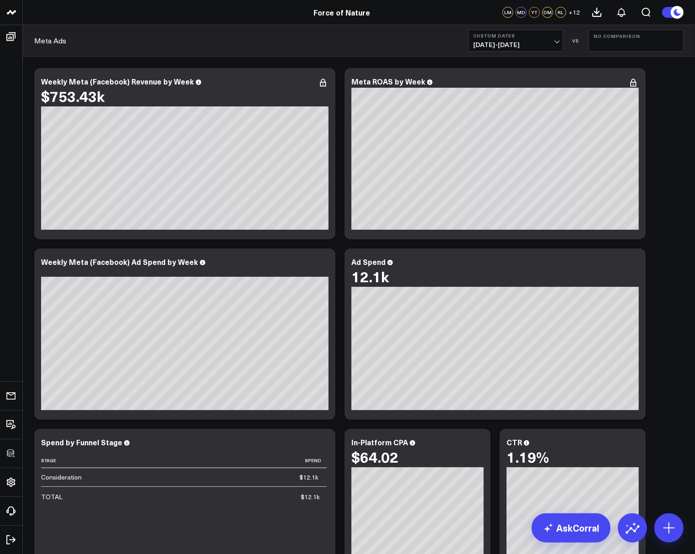
click at [681, 36] on button "No Comparison" at bounding box center [636, 41] width 95 height 22
click at [680, 190] on div "Modify via AI Copy link to widget Ask support Remove Create linked copy Executi…" at bounding box center [359, 513] width 659 height 901
click at [321, 265] on icon at bounding box center [323, 262] width 11 height 11
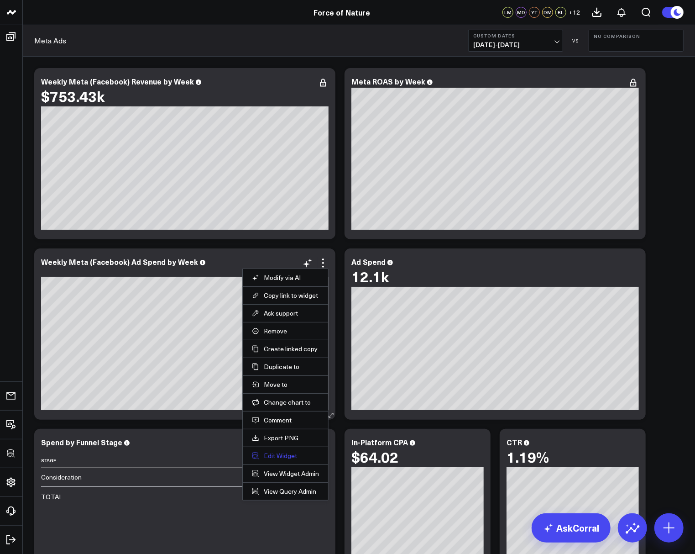
click at [274, 451] on button "Edit Widget" at bounding box center [285, 455] width 67 height 8
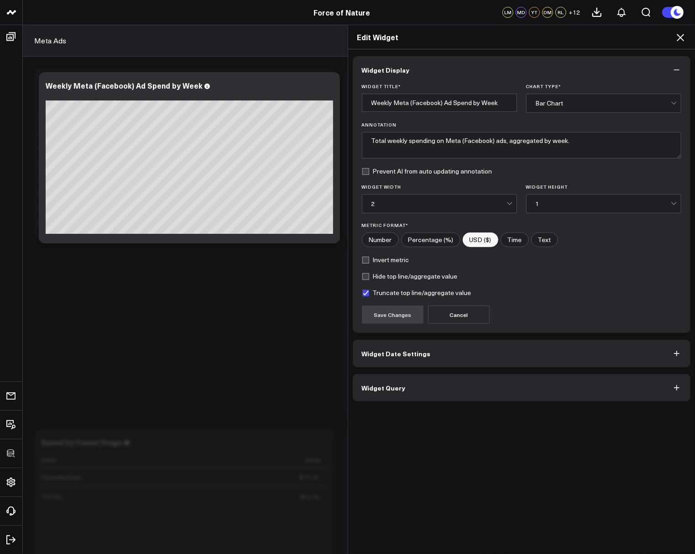
click at [581, 105] on div "Bar Chart" at bounding box center [603, 103] width 135 height 7
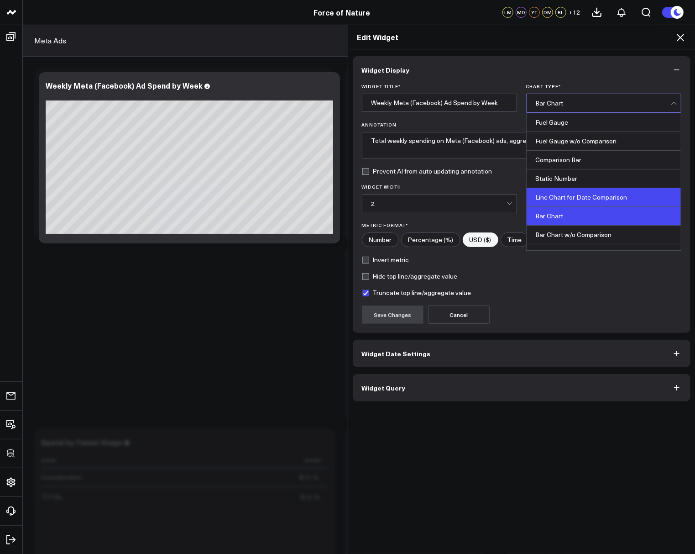
click at [578, 196] on div "Line Chart for Date Comparison" at bounding box center [604, 197] width 154 height 19
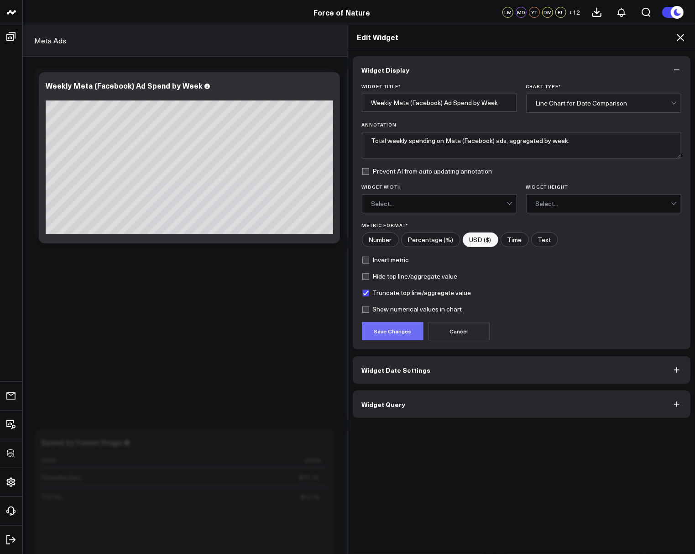
click at [404, 335] on button "Save Changes" at bounding box center [393, 331] width 62 height 18
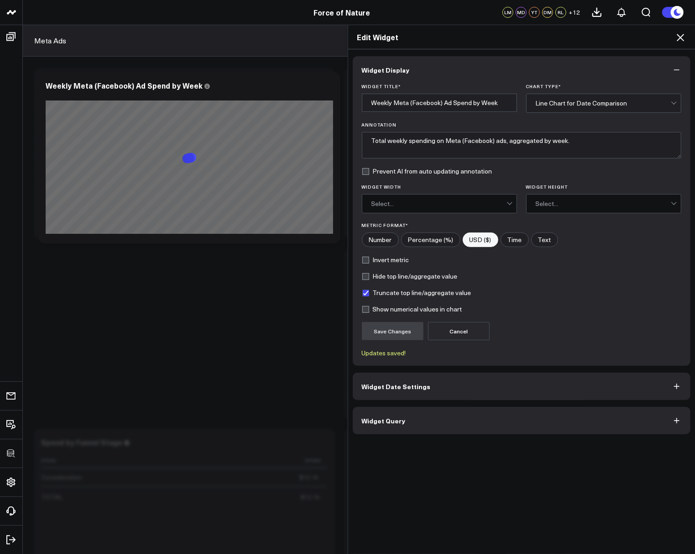
click at [411, 385] on span "Widget Date Settings" at bounding box center [396, 385] width 69 height 7
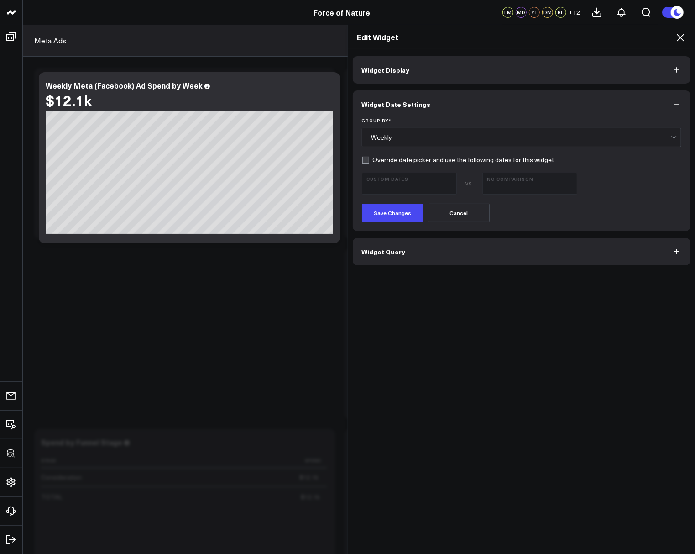
click at [393, 162] on label "Override date picker and use the following dates for this widget" at bounding box center [458, 159] width 193 height 7
click at [369, 162] on input "Override date picker and use the following dates for this widget" at bounding box center [365, 159] width 7 height 7
checkbox input "true"
click at [392, 192] on button "Custom Dates [DATE] - [DATE]" at bounding box center [409, 184] width 95 height 22
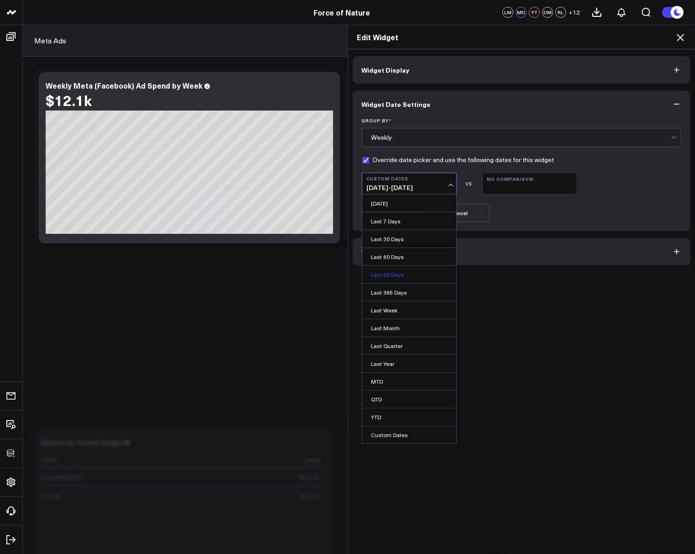
click at [393, 270] on link "Last 90 Days" at bounding box center [409, 274] width 94 height 17
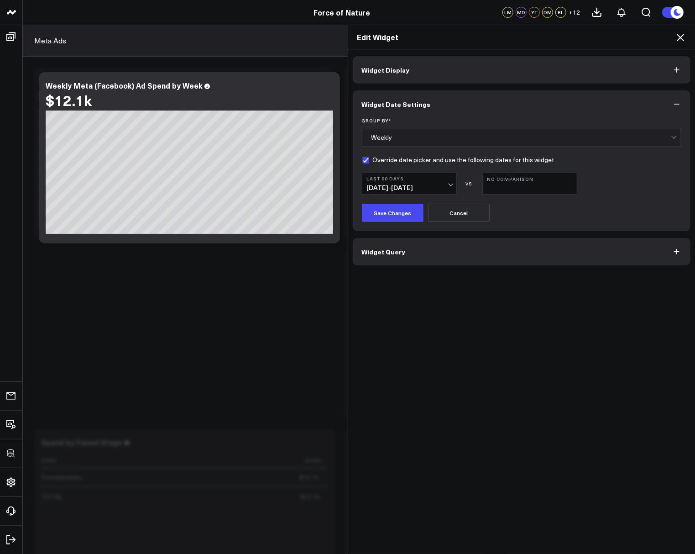
click at [383, 202] on form "Group By * Weekly Override date picker and use the following dates for this wid…" at bounding box center [522, 170] width 320 height 104
click at [386, 214] on button "Save Changes" at bounding box center [393, 213] width 62 height 18
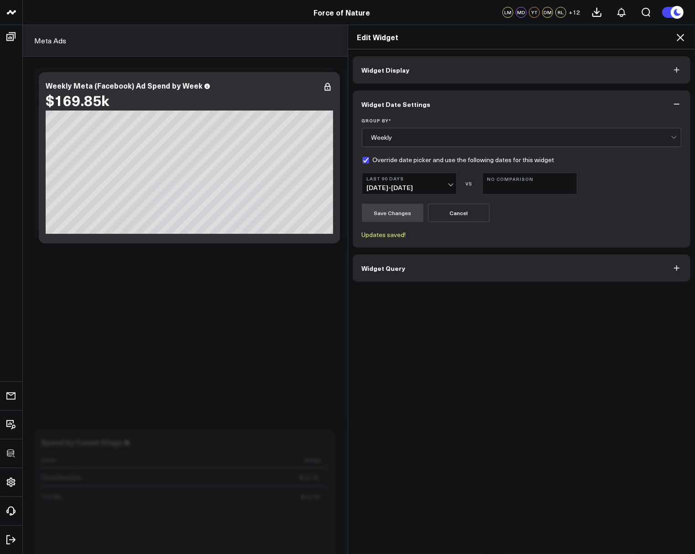
click at [681, 38] on icon at bounding box center [680, 37] width 7 height 7
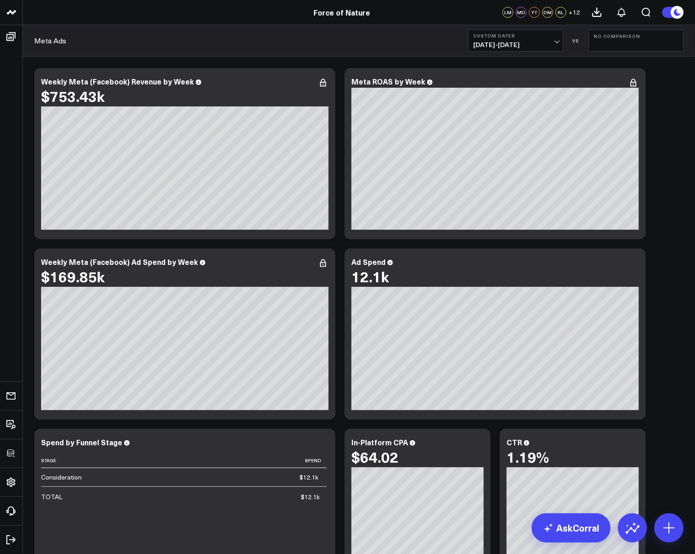
click at [510, 41] on span "[DATE] - [DATE]" at bounding box center [515, 44] width 85 height 7
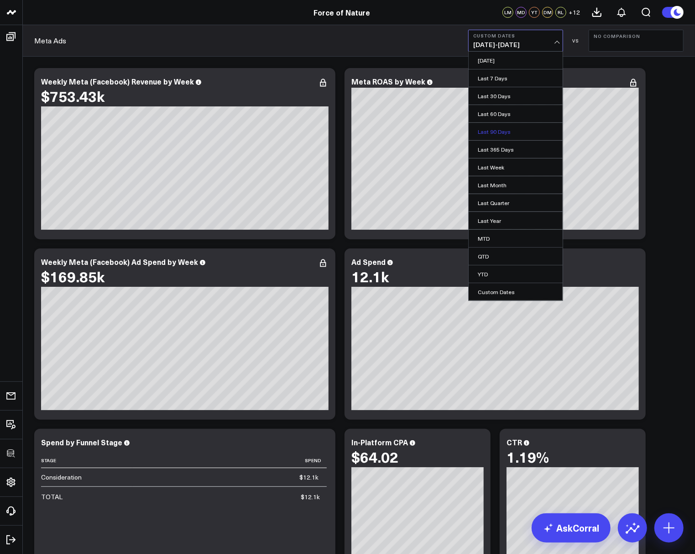
click at [493, 130] on link "Last 90 Days" at bounding box center [516, 131] width 94 height 17
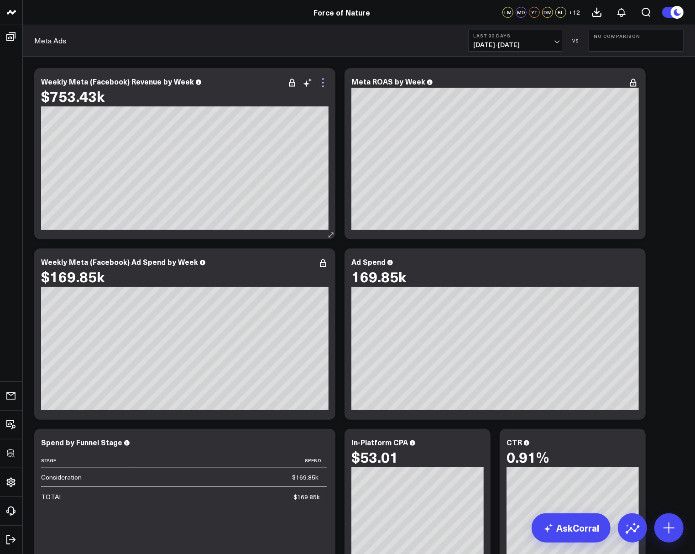
click at [318, 82] on icon at bounding box center [323, 82] width 11 height 11
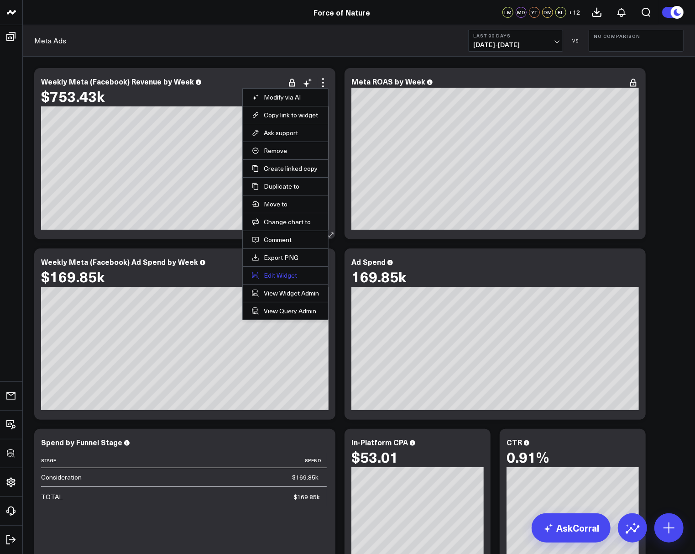
click at [267, 271] on button "Edit Widget" at bounding box center [285, 275] width 67 height 8
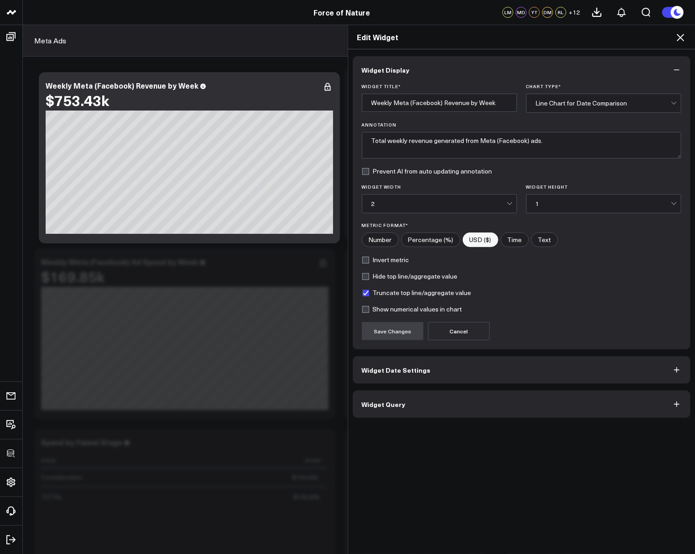
click at [391, 359] on button "Widget Date Settings" at bounding box center [522, 369] width 338 height 27
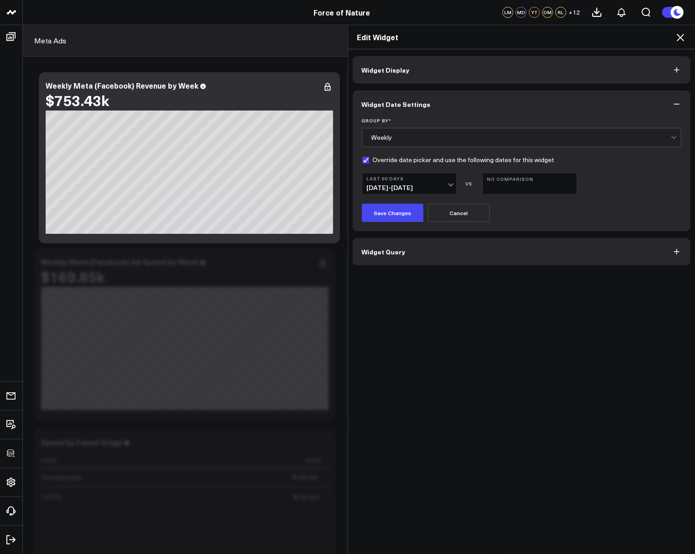
click at [389, 180] on b "Last 90 Days" at bounding box center [409, 178] width 85 height 5
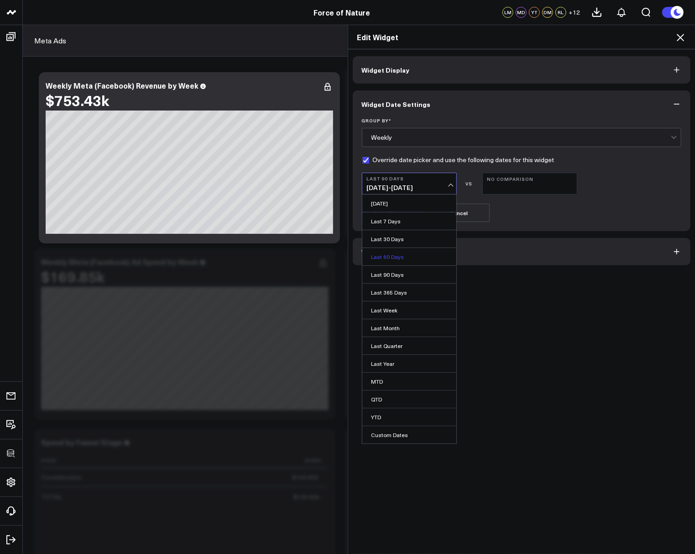
click at [393, 256] on link "Last 60 Days" at bounding box center [409, 256] width 94 height 17
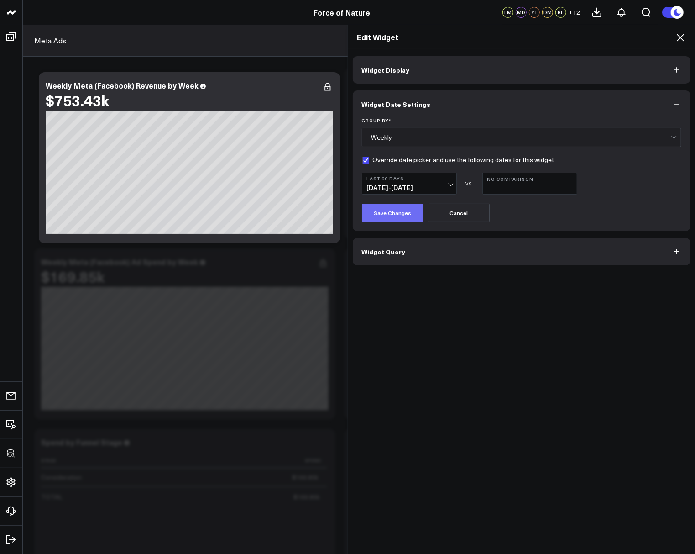
click at [382, 217] on button "Save Changes" at bounding box center [393, 213] width 62 height 18
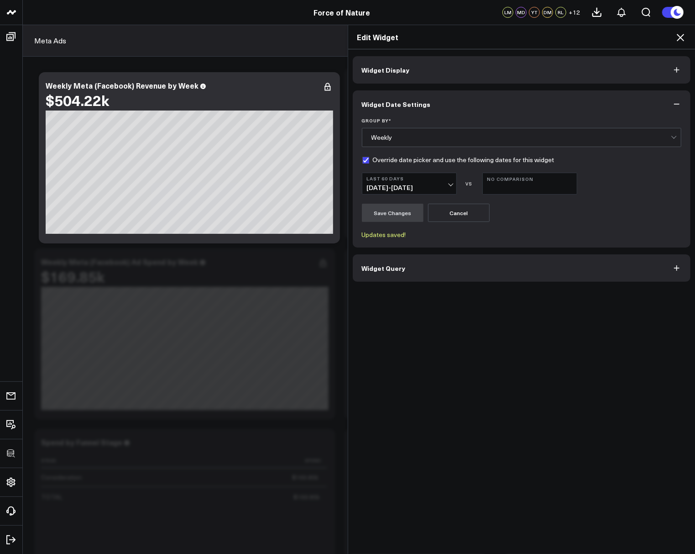
click at [405, 73] on span "Widget Display" at bounding box center [386, 69] width 48 height 7
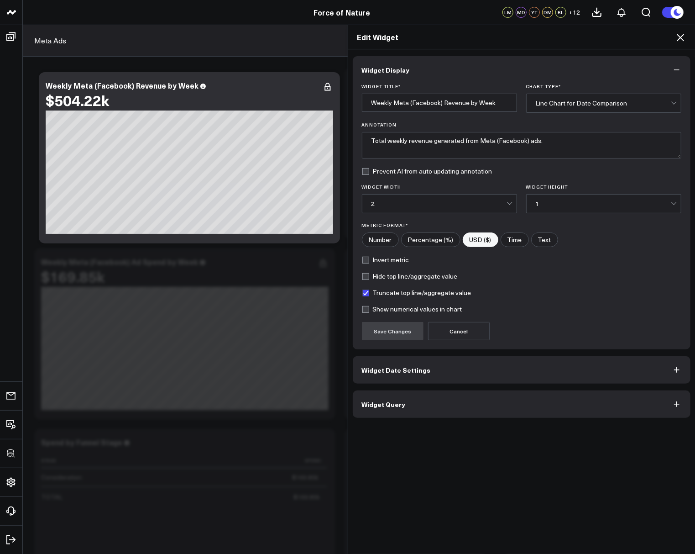
click at [365, 305] on label "Show numerical values in chart" at bounding box center [412, 308] width 100 height 7
click at [365, 305] on input "Show numerical values in chart" at bounding box center [365, 308] width 7 height 7
checkbox input "true"
click at [372, 329] on button "Save Changes" at bounding box center [393, 331] width 62 height 18
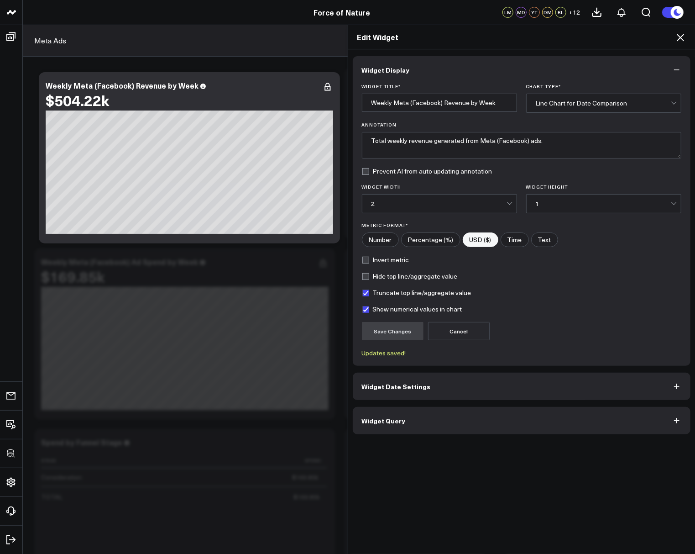
click at [684, 41] on icon at bounding box center [680, 37] width 11 height 11
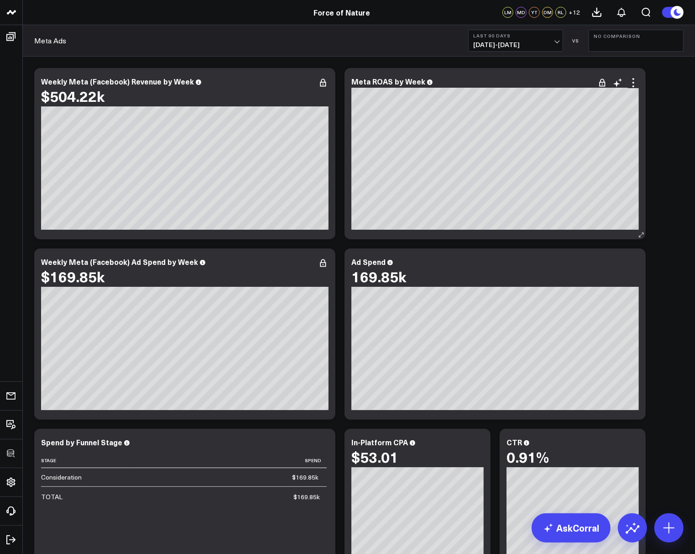
click at [636, 76] on div "Meta ROAS by Week 62.09 [#202024 fontSize:14px lineHeight:16px][/] [#202024 fon…" at bounding box center [495, 153] width 301 height 171
click at [631, 87] on icon at bounding box center [633, 82] width 11 height 11
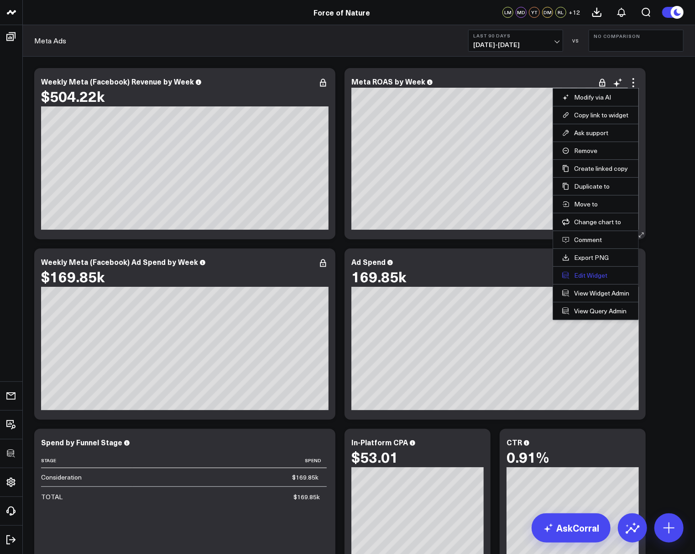
click at [577, 273] on button "Edit Widget" at bounding box center [595, 275] width 67 height 8
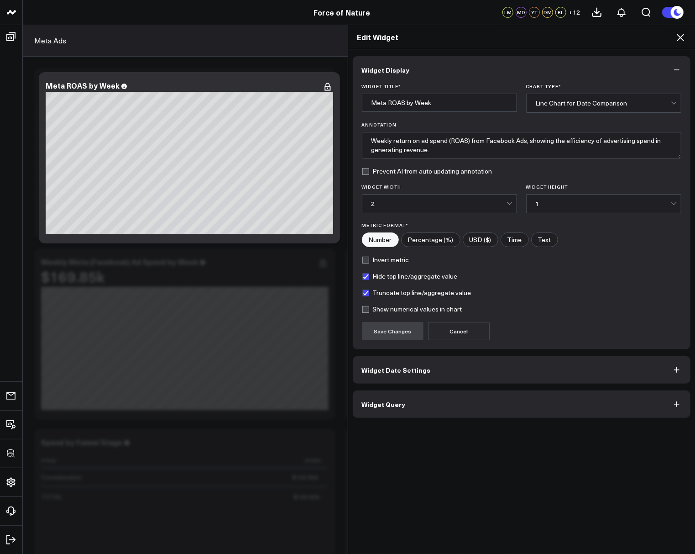
click at [592, 101] on div "Line Chart for Date Comparison" at bounding box center [603, 103] width 135 height 7
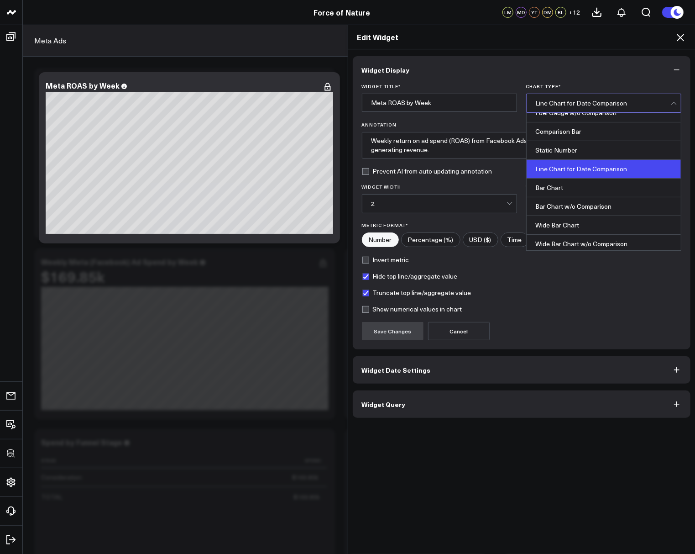
scroll to position [20, 0]
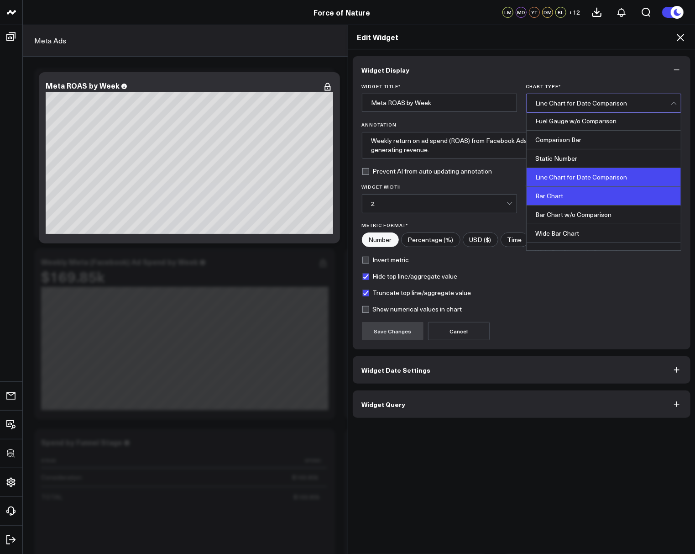
click at [565, 197] on div "Bar Chart" at bounding box center [604, 196] width 154 height 19
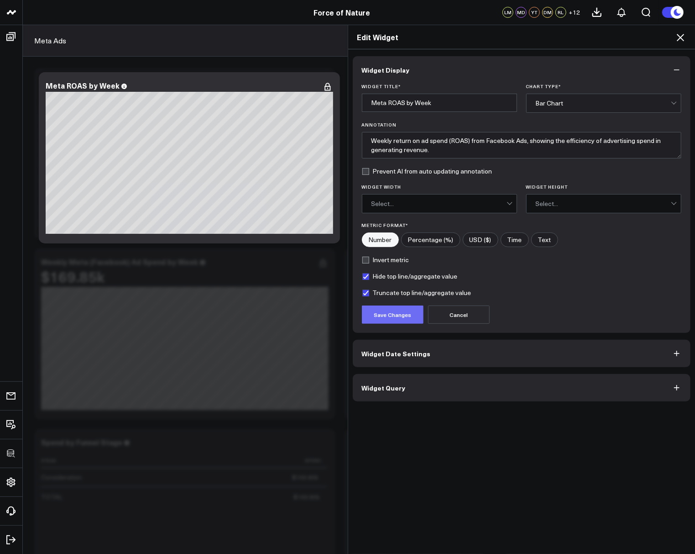
click at [399, 319] on button "Save Changes" at bounding box center [393, 314] width 62 height 18
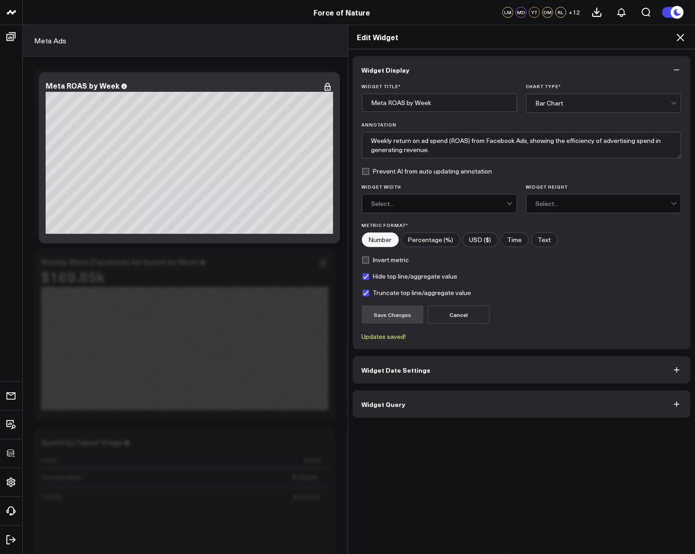
click at [419, 366] on span "Widget Date Settings" at bounding box center [396, 369] width 69 height 7
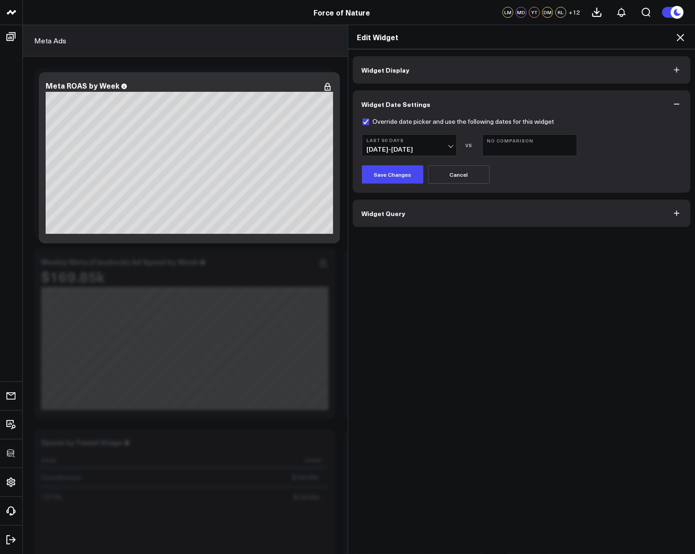
click at [397, 149] on span "[DATE] - [DATE]" at bounding box center [409, 149] width 85 height 7
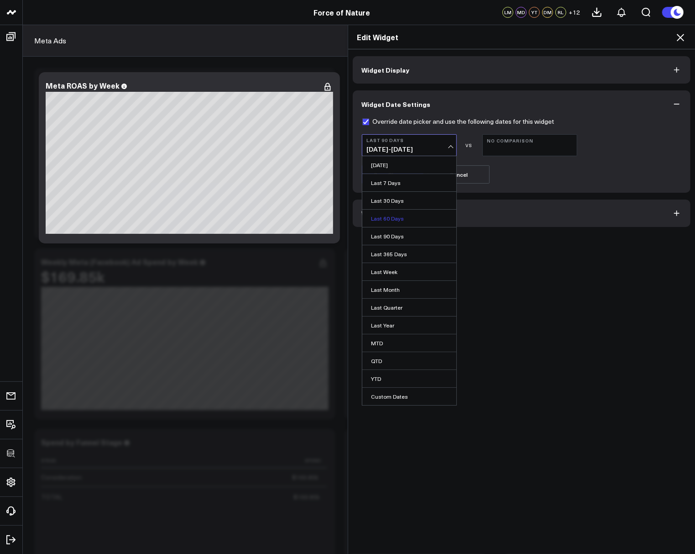
click at [392, 220] on link "Last 60 Days" at bounding box center [409, 218] width 94 height 17
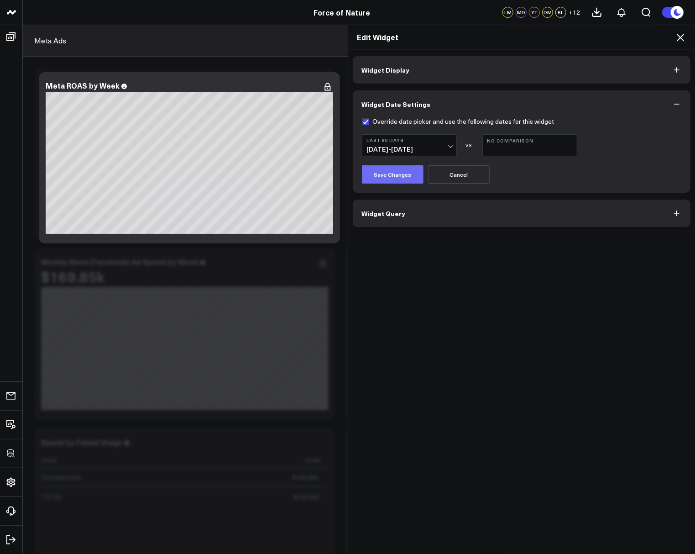
click at [385, 178] on button "Save Changes" at bounding box center [393, 174] width 62 height 18
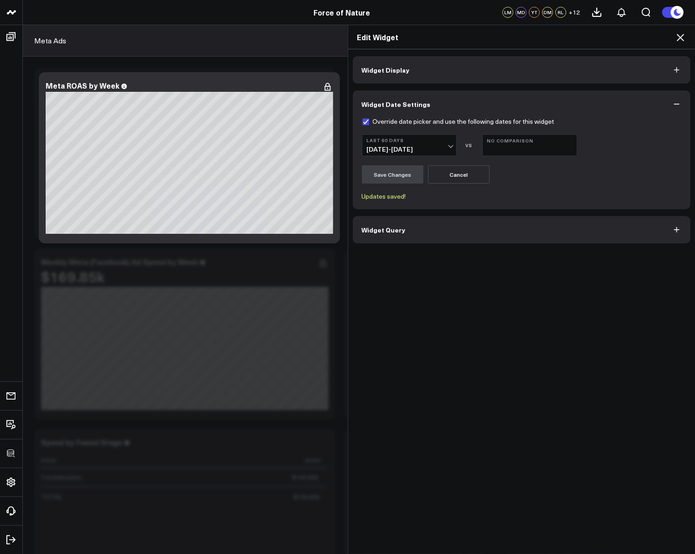
click at [408, 74] on button "Widget Display" at bounding box center [522, 69] width 338 height 27
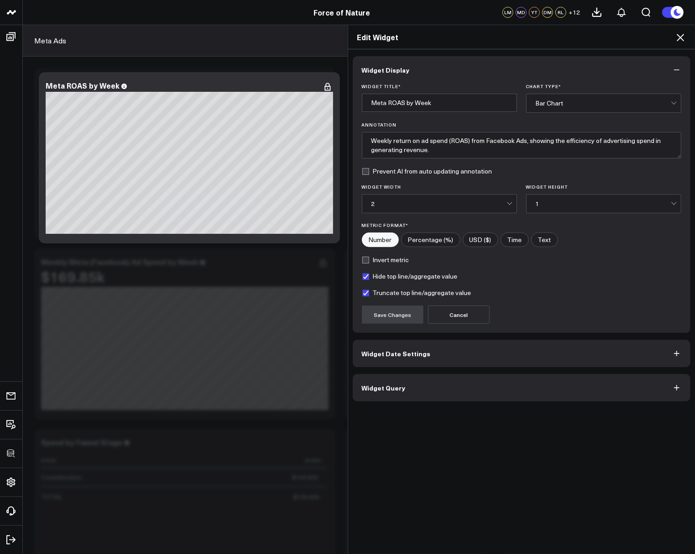
click at [564, 106] on div "Bar Chart" at bounding box center [603, 103] width 135 height 7
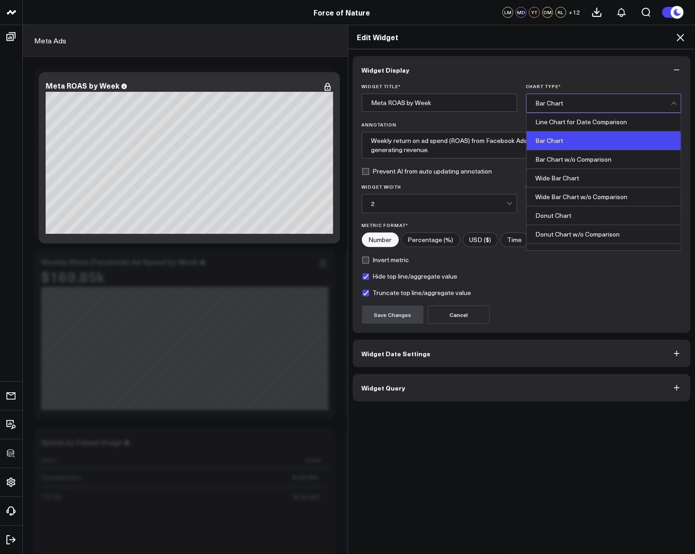
scroll to position [79, 0]
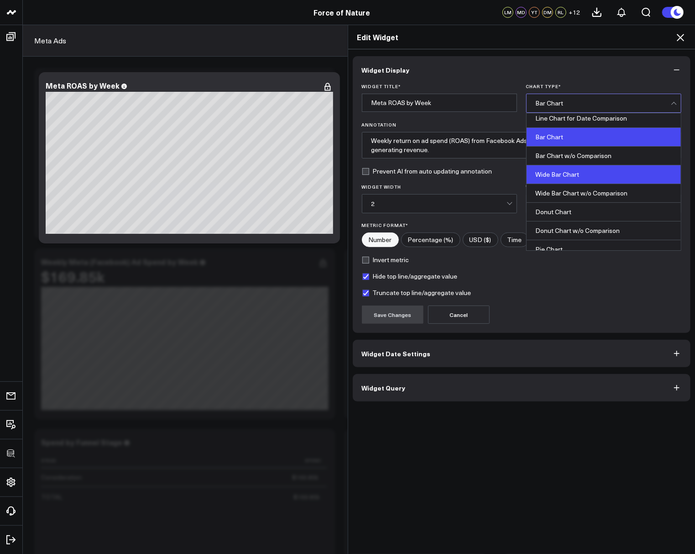
click at [570, 170] on div "Wide Bar Chart" at bounding box center [604, 174] width 154 height 19
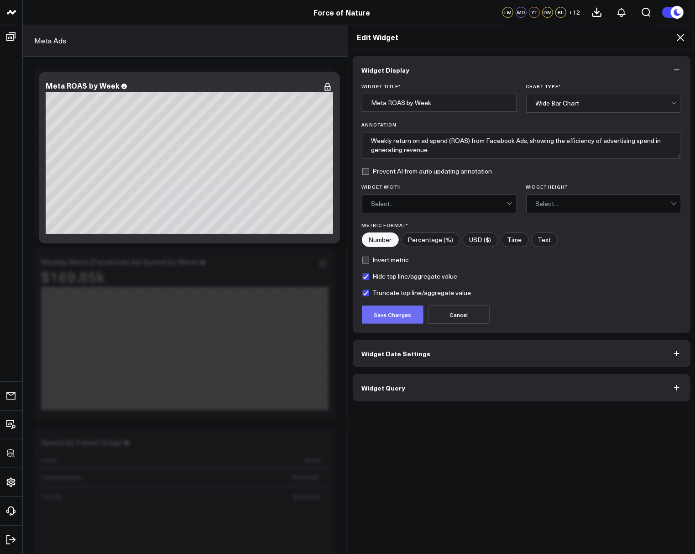
click at [401, 316] on button "Save Changes" at bounding box center [393, 314] width 62 height 18
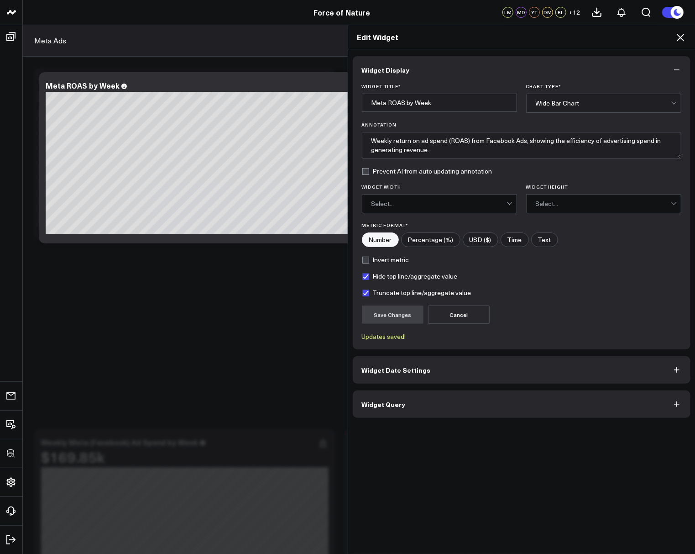
click at [681, 33] on icon at bounding box center [680, 37] width 11 height 11
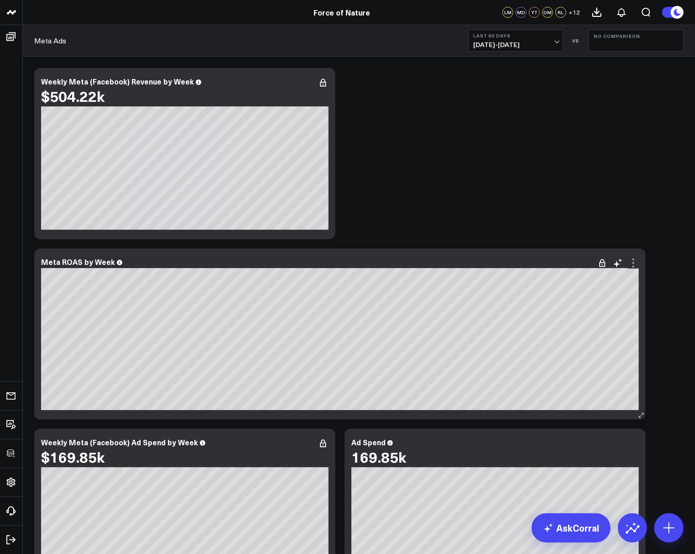
click at [634, 260] on icon at bounding box center [634, 259] width 2 height 2
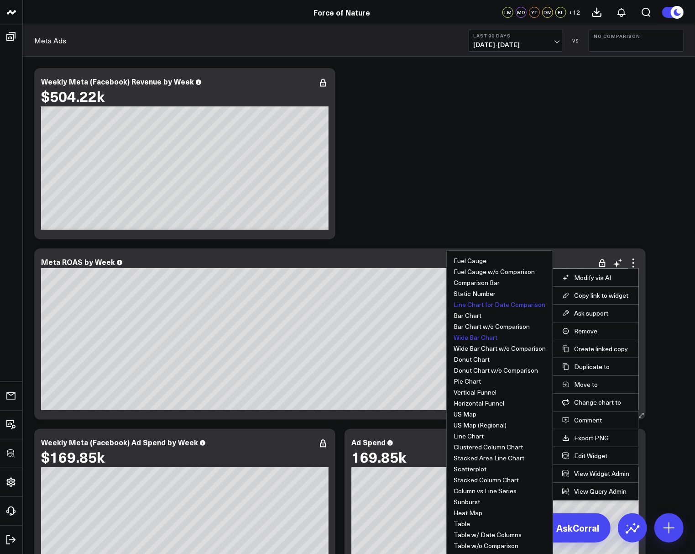
click at [466, 301] on button "Line Chart for Date Comparison" at bounding box center [500, 304] width 92 height 6
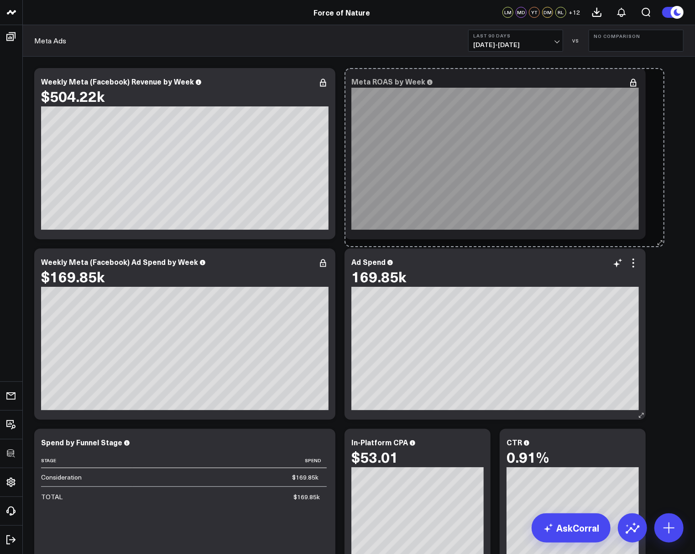
click at [350, 422] on div "Modify via AI Copy link to widget Ask support Remove Create linked copy Executi…" at bounding box center [359, 513] width 659 height 901
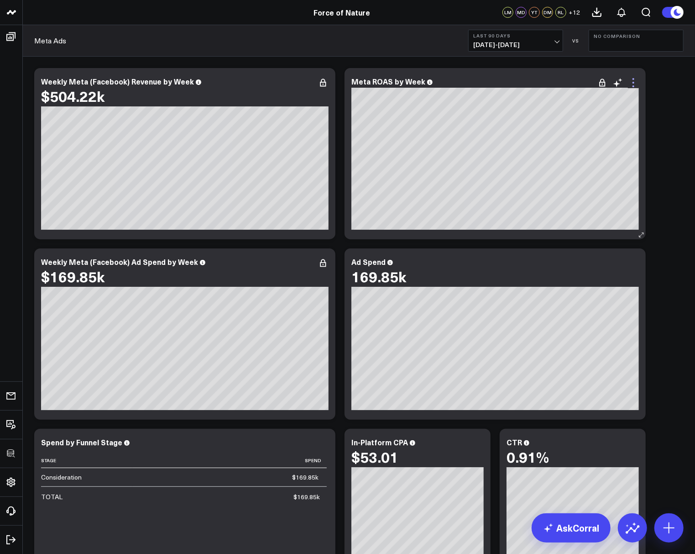
click at [634, 83] on icon at bounding box center [633, 82] width 11 height 11
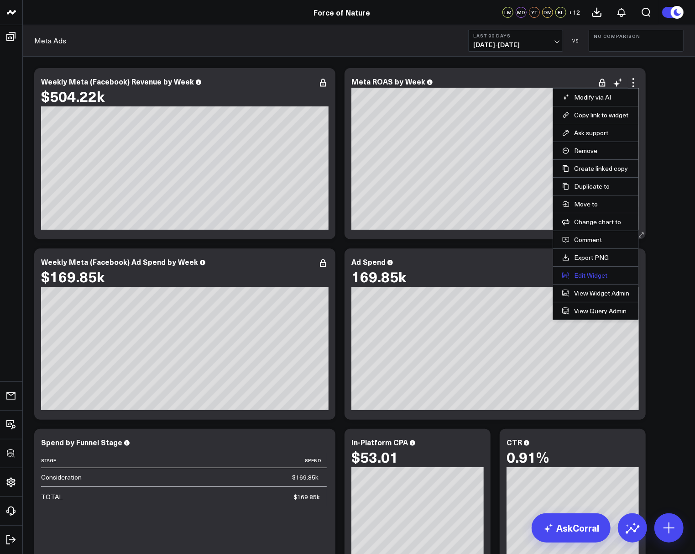
click at [584, 271] on button "Edit Widget" at bounding box center [595, 275] width 67 height 8
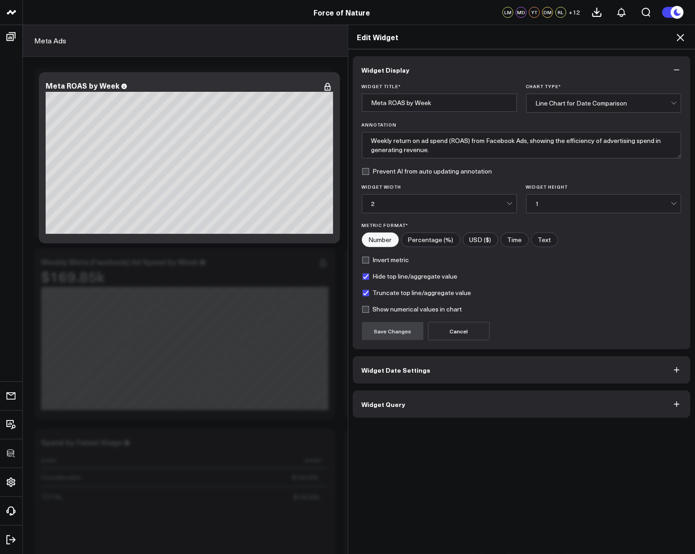
click at [388, 310] on label "Show numerical values in chart" at bounding box center [412, 308] width 100 height 7
click at [369, 310] on input "Show numerical values in chart" at bounding box center [365, 308] width 7 height 7
checkbox input "true"
click at [389, 330] on button "Save Changes" at bounding box center [393, 331] width 62 height 18
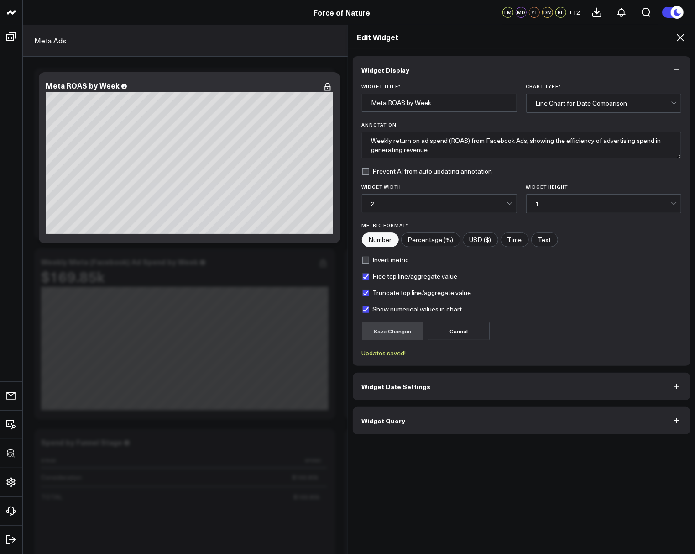
click at [684, 34] on icon at bounding box center [680, 37] width 7 height 7
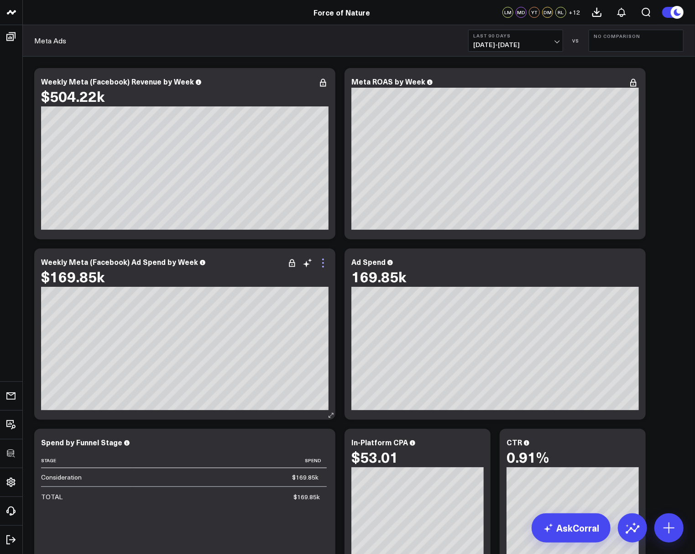
click at [324, 267] on icon at bounding box center [323, 267] width 2 height 2
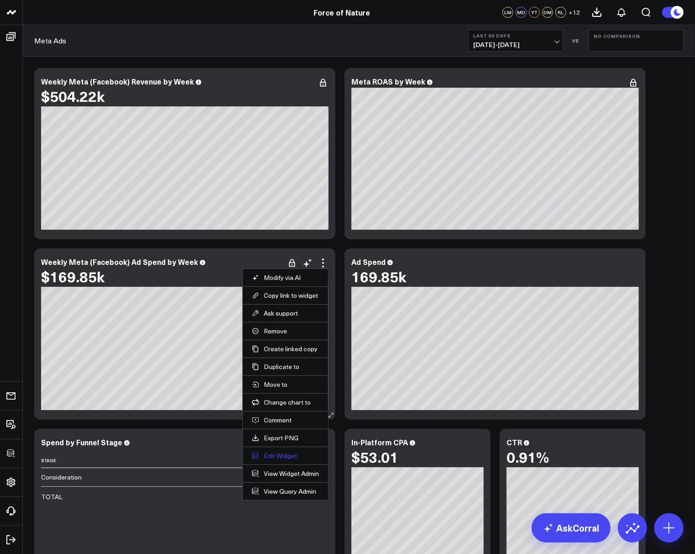
click at [274, 451] on button "Edit Widget" at bounding box center [285, 455] width 67 height 8
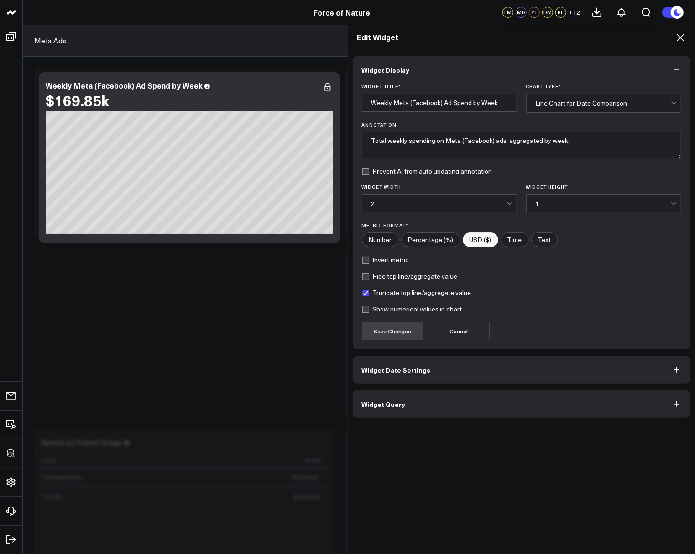
click at [396, 306] on label "Show numerical values in chart" at bounding box center [412, 308] width 100 height 7
click at [369, 306] on input "Show numerical values in chart" at bounding box center [365, 308] width 7 height 7
checkbox input "true"
click at [399, 337] on button "Save Changes" at bounding box center [393, 331] width 62 height 18
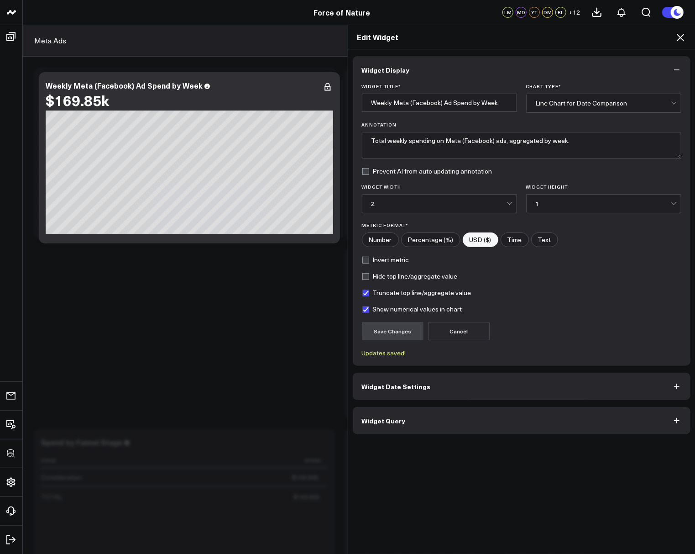
click at [404, 382] on span "Widget Date Settings" at bounding box center [396, 385] width 69 height 7
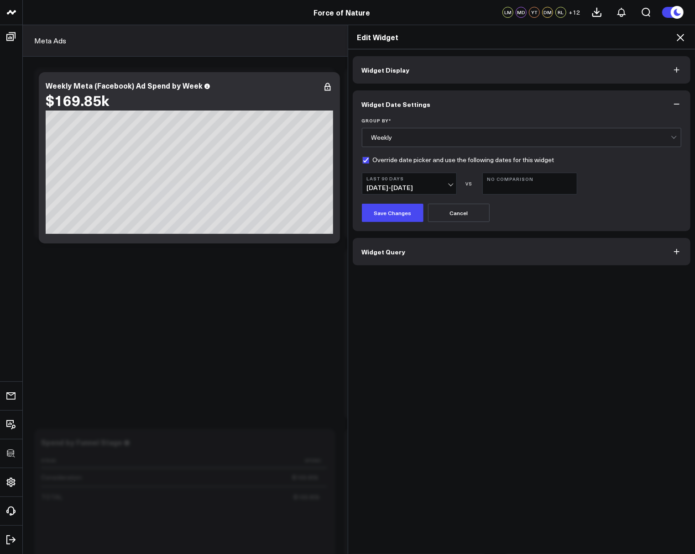
click at [414, 184] on span "[DATE] - [DATE]" at bounding box center [409, 187] width 85 height 7
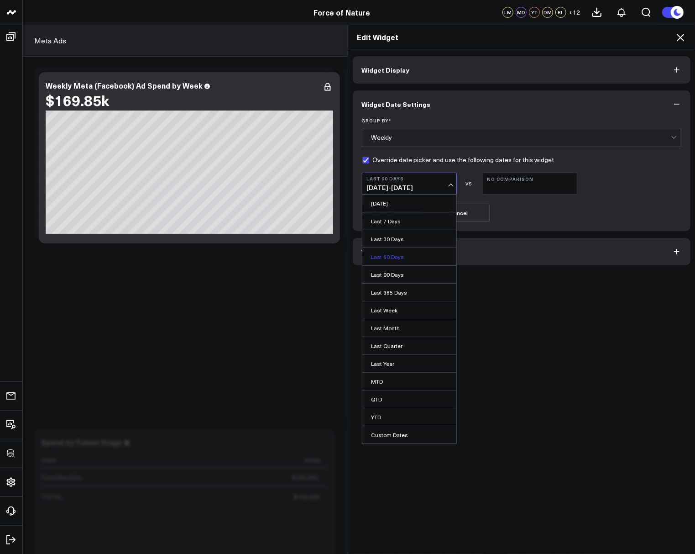
click at [408, 249] on link "Last 60 Days" at bounding box center [409, 256] width 94 height 17
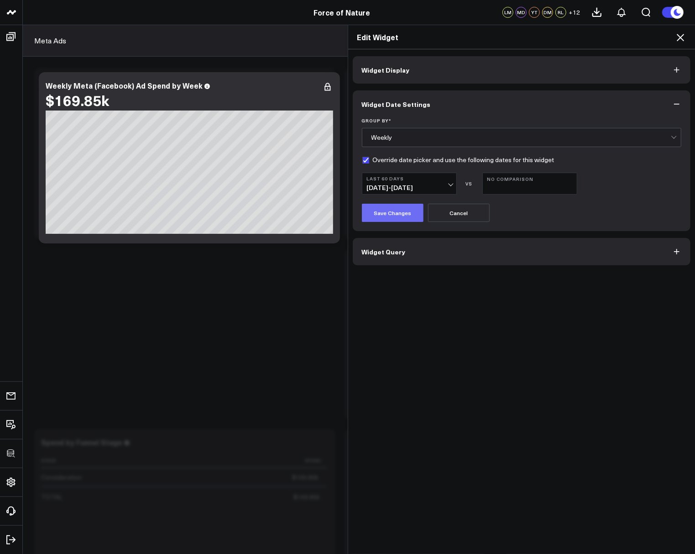
click at [388, 212] on button "Save Changes" at bounding box center [393, 213] width 62 height 18
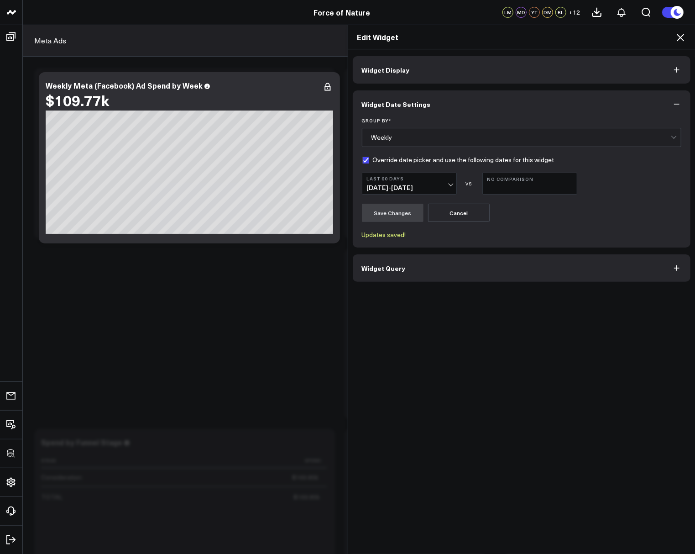
click at [685, 34] on icon at bounding box center [680, 37] width 11 height 11
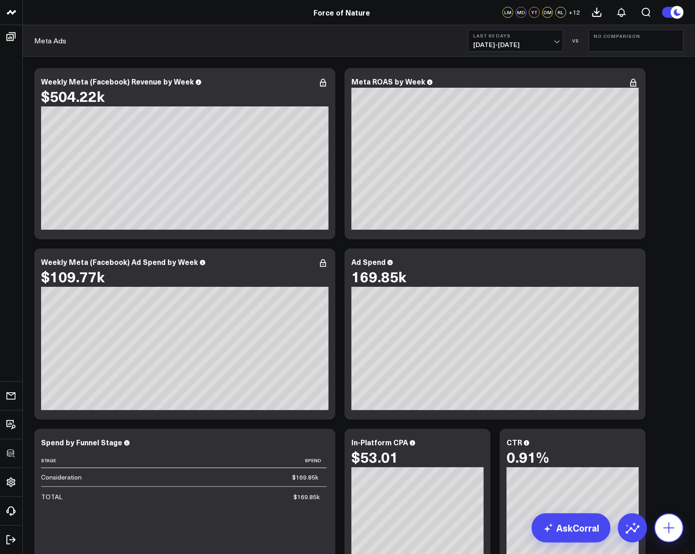
click at [670, 529] on icon at bounding box center [669, 527] width 11 height 11
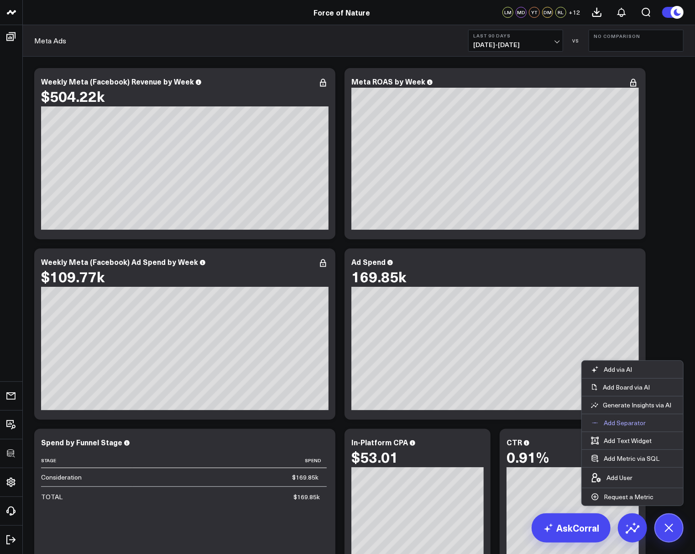
click at [623, 426] on p "Add Separator" at bounding box center [625, 423] width 42 height 8
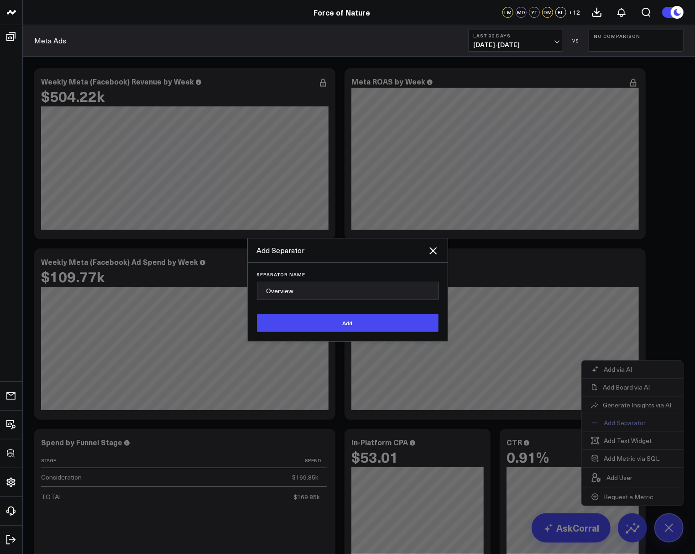
type input "Overview"
click at [257, 314] on button "Add" at bounding box center [348, 323] width 182 height 18
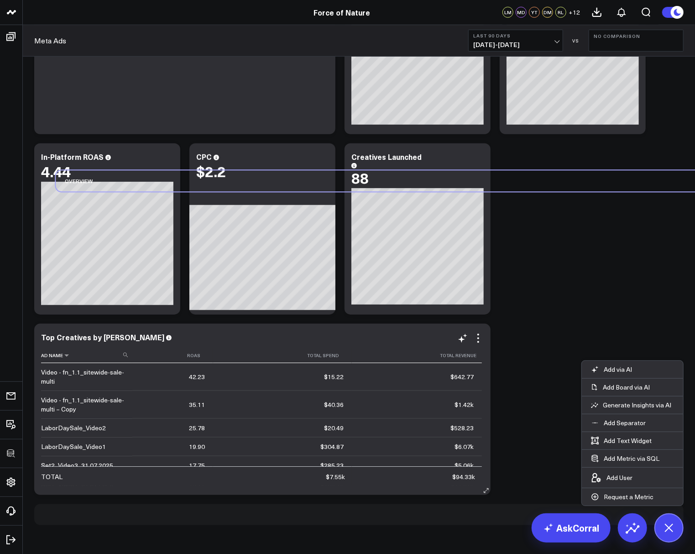
scroll to position [473, 0]
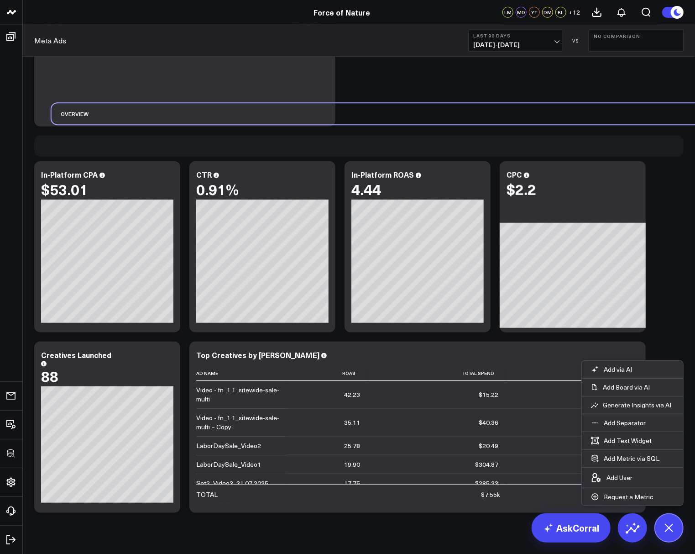
click at [100, 194] on div "Modify via AI Copy link to widget Ask support Remove Create linked copy Executi…" at bounding box center [359, 53] width 659 height 927
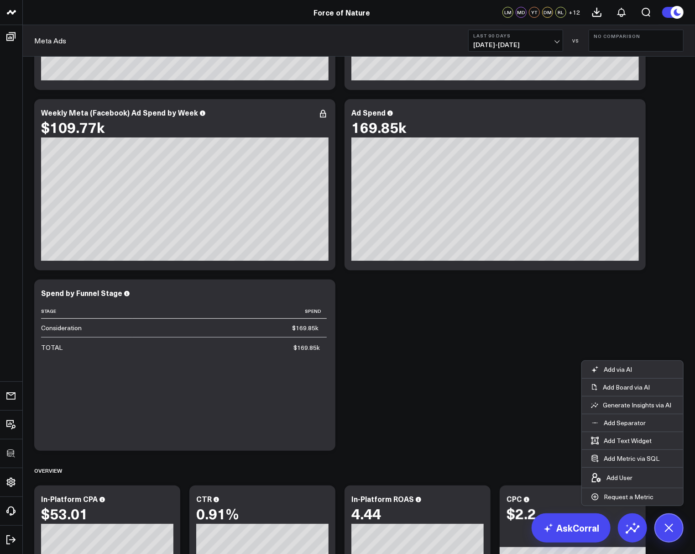
scroll to position [142, 0]
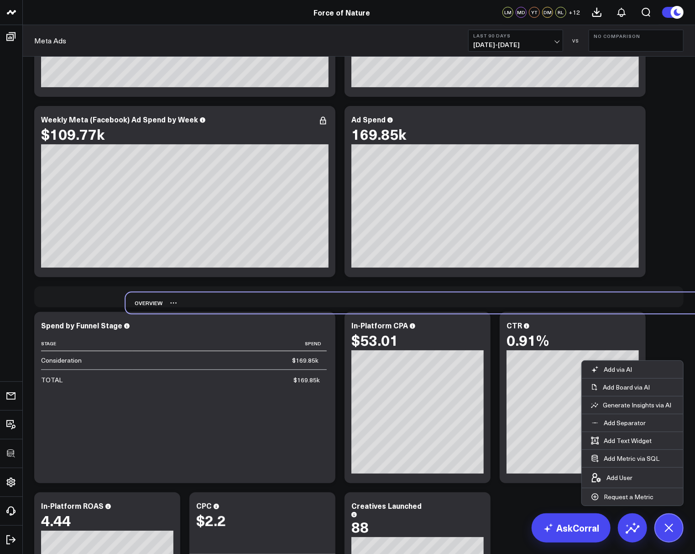
drag, startPoint x: 139, startPoint y: 477, endPoint x: 230, endPoint y: 303, distance: 196.4
click at [230, 303] on div "Overview" at bounding box center [451, 303] width 650 height 21
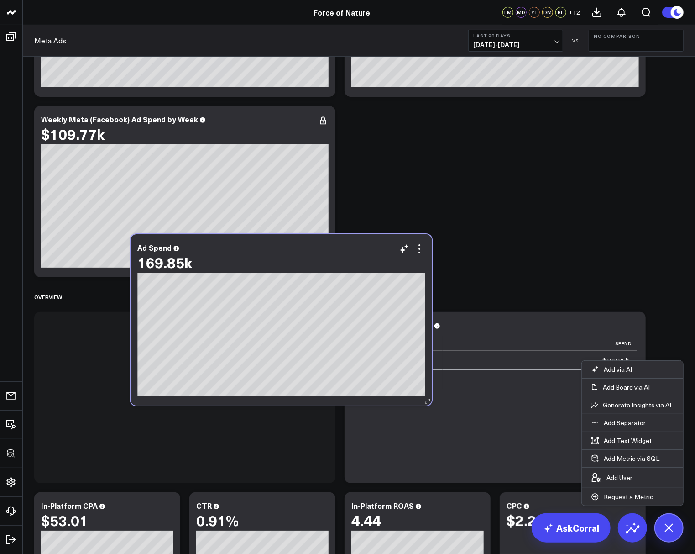
click at [295, 262] on div "169.85k" at bounding box center [281, 262] width 288 height 16
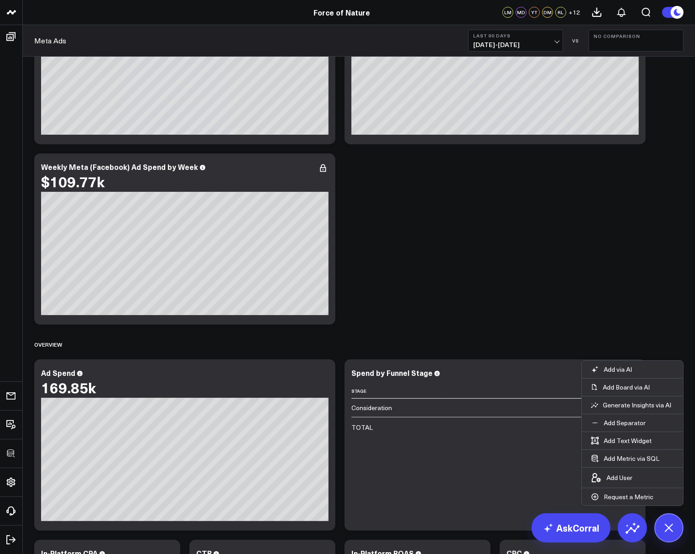
scroll to position [0, 0]
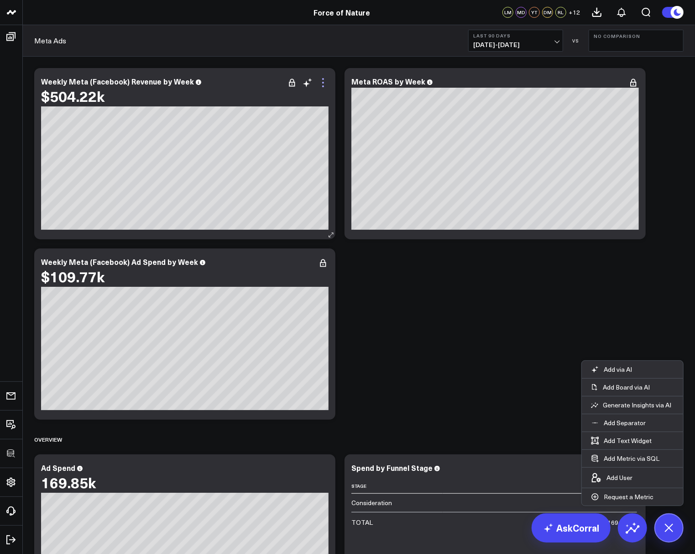
click at [326, 83] on icon at bounding box center [323, 82] width 11 height 11
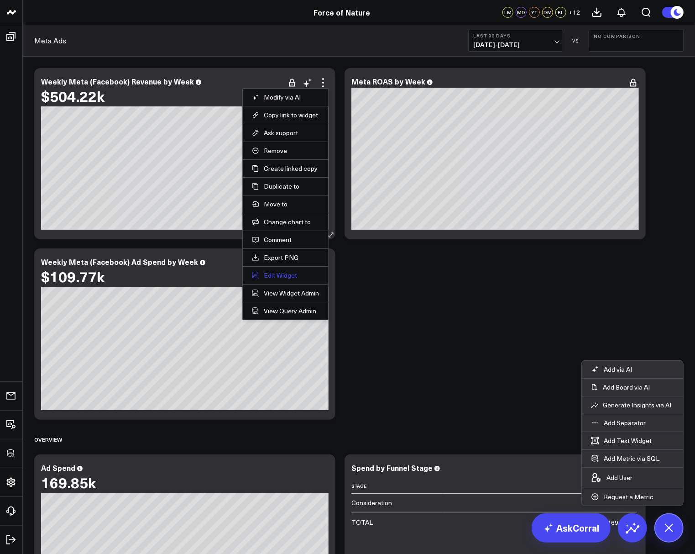
click at [286, 271] on button "Edit Widget" at bounding box center [285, 275] width 67 height 8
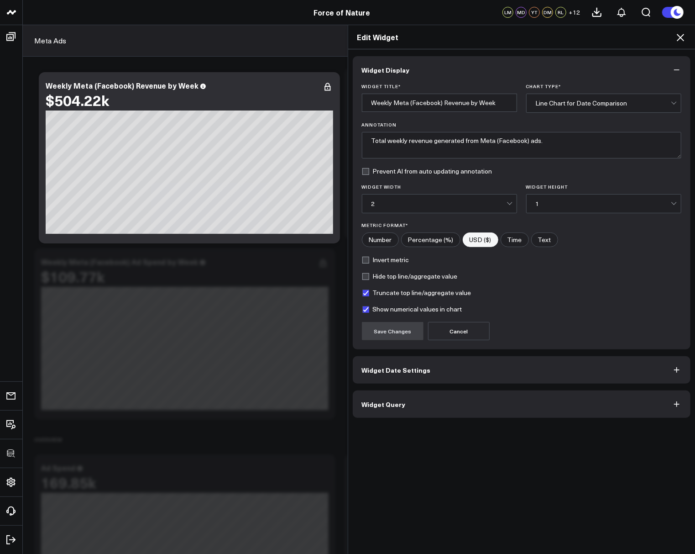
click at [368, 402] on span "Widget Query" at bounding box center [384, 403] width 44 height 7
